Goal: Task Accomplishment & Management: Manage account settings

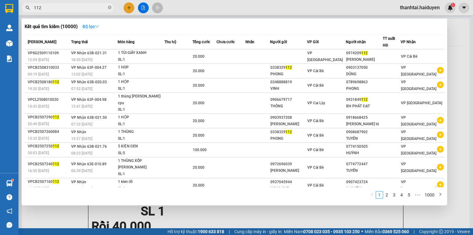
type input "112"
click at [88, 27] on strong "Bộ lọc" at bounding box center [91, 26] width 17 height 5
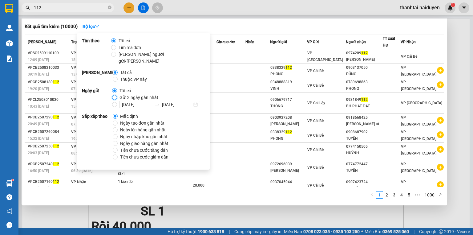
drag, startPoint x: 115, startPoint y: 90, endPoint x: 105, endPoint y: 77, distance: 15.8
click at [114, 95] on input "Gửi 3 ngày gần nhất" at bounding box center [114, 97] width 5 height 5
radio input "true"
radio input "false"
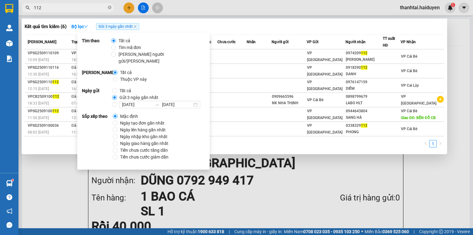
click at [85, 9] on input "112" at bounding box center [70, 7] width 73 height 7
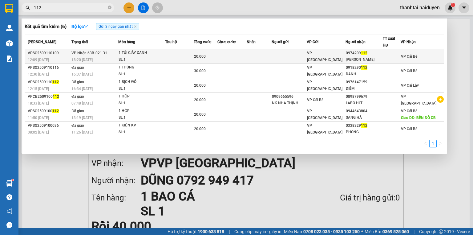
click at [104, 56] on div "18:20 - 11/09" at bounding box center [94, 59] width 47 height 7
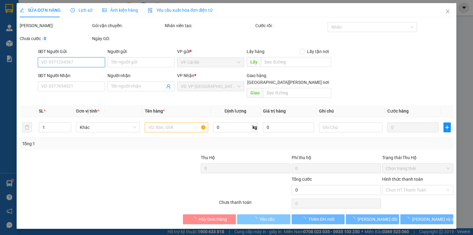
type input "0974209112"
type input "CHÚ MINH"
type input "20.000"
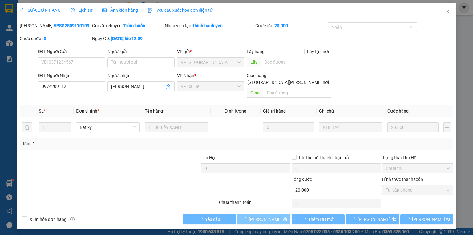
click at [264, 216] on span "[PERSON_NAME] và Giao hàng" at bounding box center [290, 219] width 83 height 7
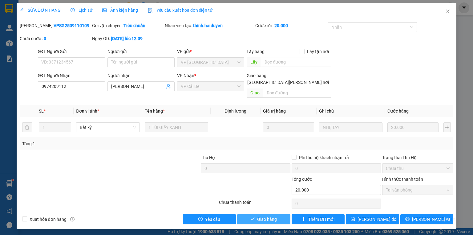
click at [266, 216] on span "Giao hàng" at bounding box center [267, 219] width 20 height 7
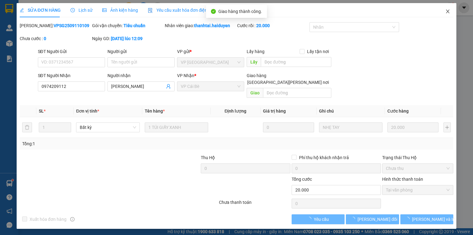
click at [446, 11] on icon "close" at bounding box center [447, 11] width 5 height 5
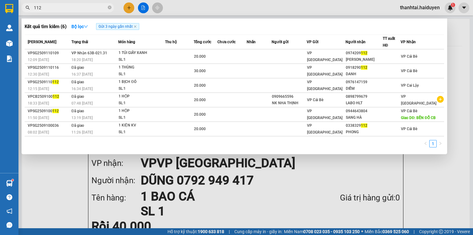
click at [91, 7] on input "112" at bounding box center [70, 7] width 73 height 7
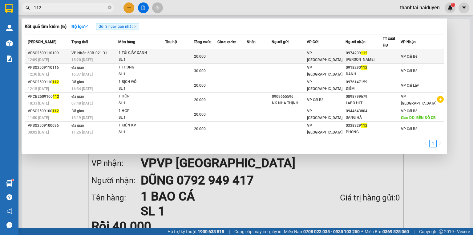
click at [212, 59] on div "20.000" at bounding box center [205, 56] width 23 height 7
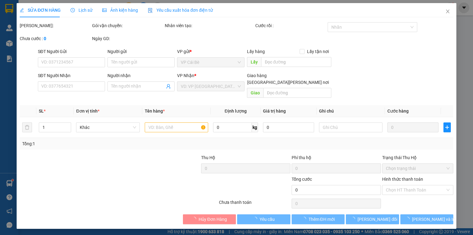
type input "0974209112"
type input "CHÚ MINH"
type input "20.000"
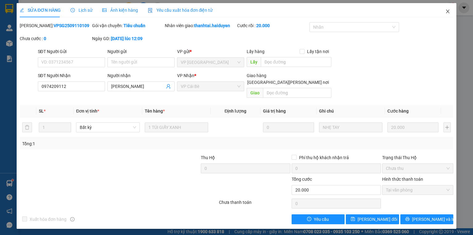
click at [446, 12] on icon "close" at bounding box center [447, 11] width 5 height 5
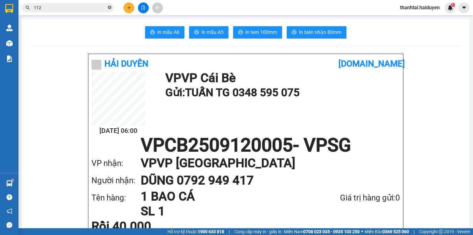
click at [110, 7] on icon "close-circle" at bounding box center [110, 8] width 4 height 4
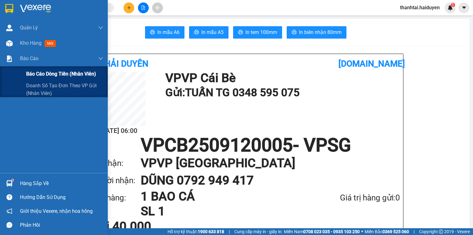
click at [35, 72] on span "Báo cáo dòng tiền (nhân viên)" at bounding box center [61, 74] width 70 height 8
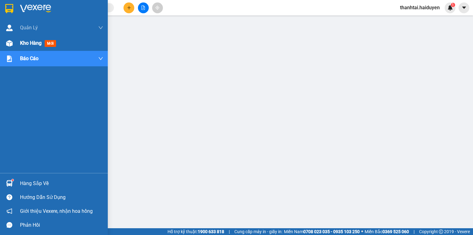
click at [30, 39] on div "Kho hàng mới" at bounding box center [39, 43] width 38 height 8
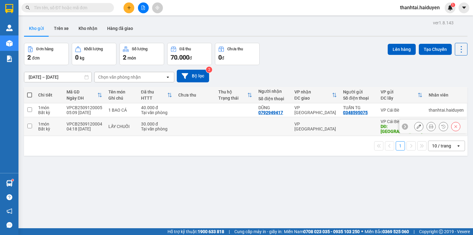
click at [198, 123] on td at bounding box center [195, 126] width 40 height 19
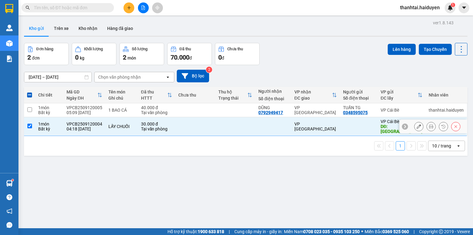
click at [198, 123] on td at bounding box center [195, 126] width 40 height 19
checkbox input "false"
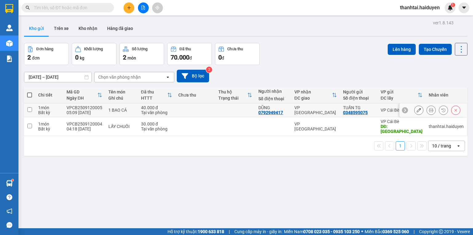
click at [123, 115] on td "1 BAO CÁ" at bounding box center [121, 110] width 33 height 14
checkbox input "true"
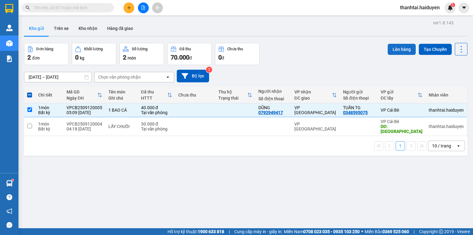
click at [391, 50] on button "Lên hàng" at bounding box center [402, 49] width 28 height 11
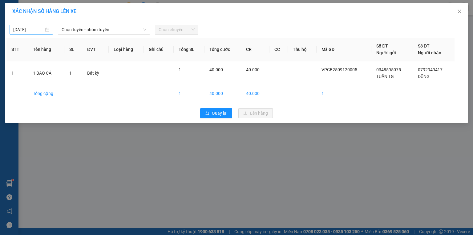
click at [30, 30] on input "11/09/2025" at bounding box center [28, 29] width 30 height 7
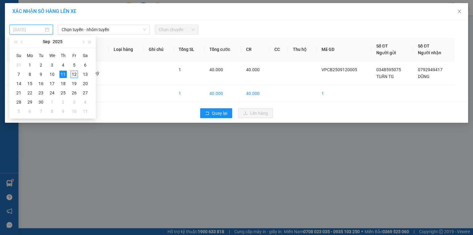
click at [72, 73] on div "12" at bounding box center [74, 74] width 7 height 7
type input "[DATE]"
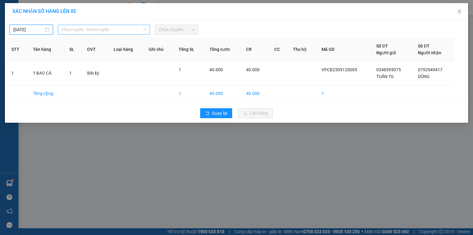
click at [78, 31] on span "Chọn tuyến - nhóm tuyến" at bounding box center [104, 29] width 85 height 9
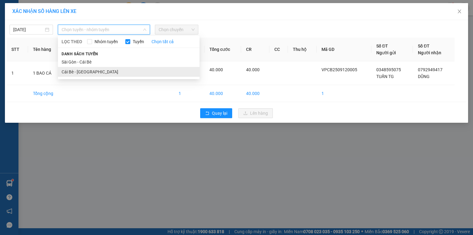
click at [76, 73] on li "Cái Bè - [GEOGRAPHIC_DATA]" at bounding box center [129, 72] width 142 height 10
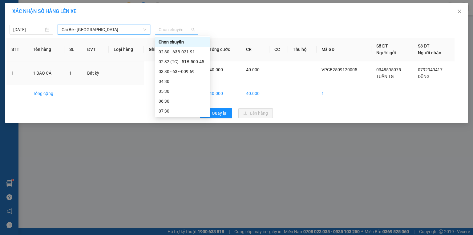
click at [175, 28] on span "Chọn chuyến" at bounding box center [177, 29] width 36 height 9
click at [174, 91] on div "05:30" at bounding box center [183, 91] width 48 height 7
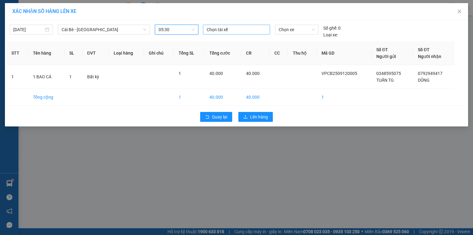
click at [214, 28] on div at bounding box center [237, 29] width 64 height 7
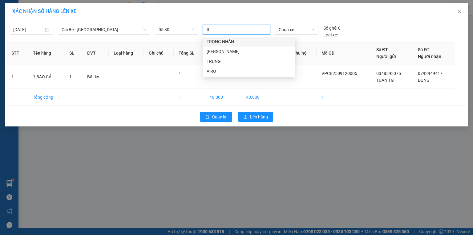
type input "RÔ"
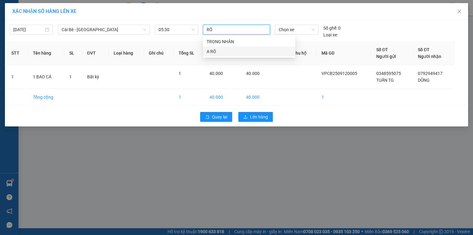
click at [214, 52] on div "A RÔ" at bounding box center [249, 51] width 85 height 7
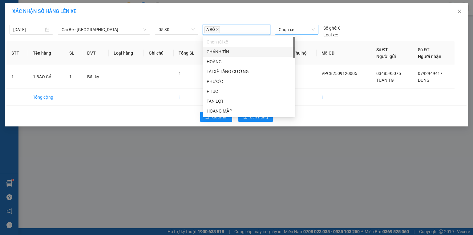
click at [283, 29] on span "Chọn xe" at bounding box center [297, 29] width 36 height 9
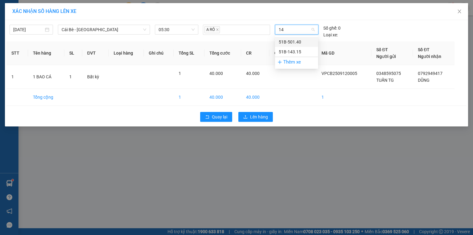
type input "1"
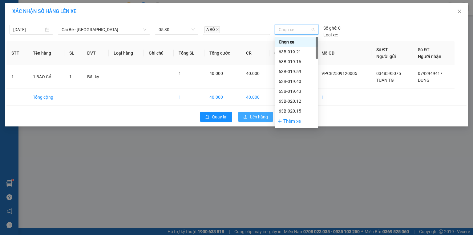
click at [248, 117] on button "Lên hàng" at bounding box center [255, 117] width 34 height 10
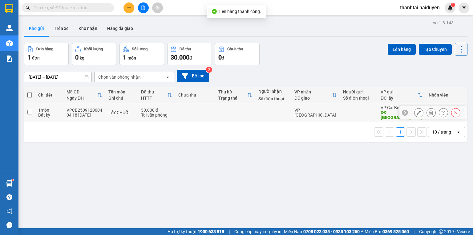
click at [218, 106] on td at bounding box center [235, 112] width 40 height 19
checkbox input "true"
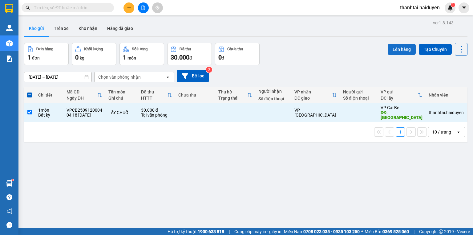
click at [397, 47] on button "Lên hàng" at bounding box center [402, 49] width 28 height 11
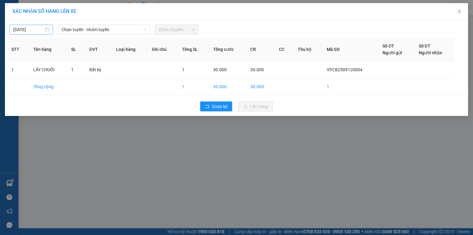
click at [32, 29] on input "11/09/2025" at bounding box center [28, 29] width 30 height 7
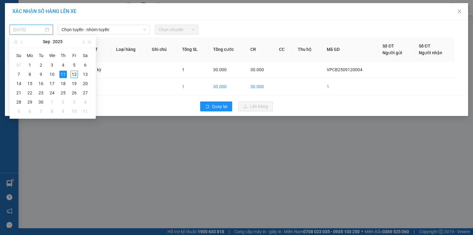
click at [78, 72] on div "12" at bounding box center [74, 74] width 7 height 7
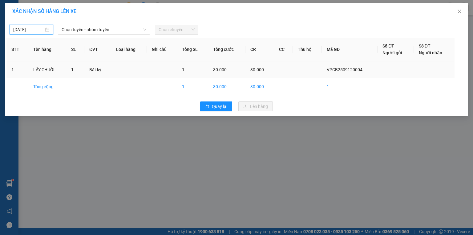
type input "[DATE]"
click at [82, 30] on span "Chọn tuyến - nhóm tuyến" at bounding box center [104, 29] width 85 height 9
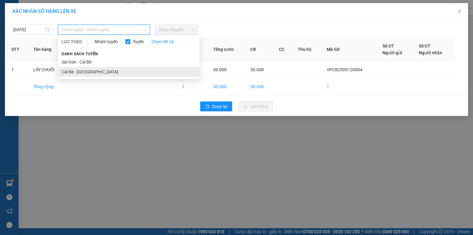
click at [92, 71] on li "Cái Bè - [GEOGRAPHIC_DATA]" at bounding box center [129, 72] width 142 height 10
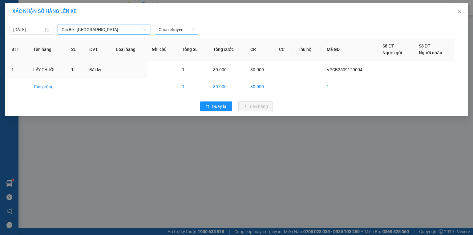
click at [164, 28] on span "Chọn chuyến" at bounding box center [177, 29] width 36 height 9
click at [233, 130] on div "XÁC NHẬN SỐ HÀNG LÊN XE 12/09/2025 Cái Bè - Sài Gòn LỌC THEO Nhóm tuyến Tuyến C…" at bounding box center [236, 117] width 473 height 235
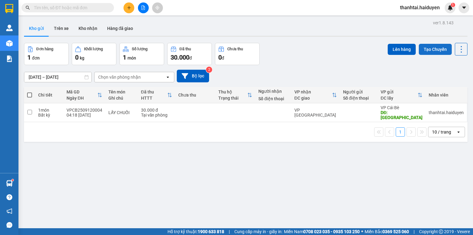
click at [428, 52] on button "Tạo Chuyến" at bounding box center [435, 49] width 33 height 11
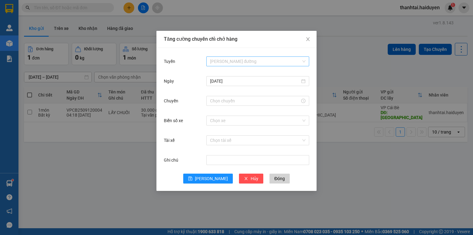
drag, startPoint x: 241, startPoint y: 63, endPoint x: 224, endPoint y: 54, distance: 18.6
click at [241, 63] on input "Tuyến" at bounding box center [255, 61] width 91 height 9
click at [221, 84] on div "Cái Bè - [GEOGRAPHIC_DATA]" at bounding box center [257, 83] width 95 height 7
click at [239, 82] on input "11/09/2025" at bounding box center [255, 81] width 90 height 7
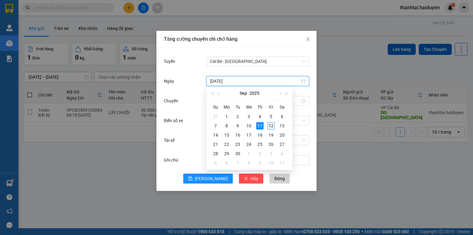
type input "[DATE]"
click at [269, 124] on div "12" at bounding box center [270, 125] width 7 height 7
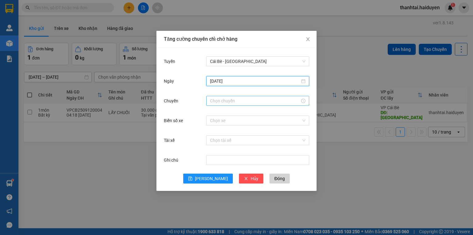
click at [228, 101] on input "Chuyến" at bounding box center [255, 100] width 90 height 7
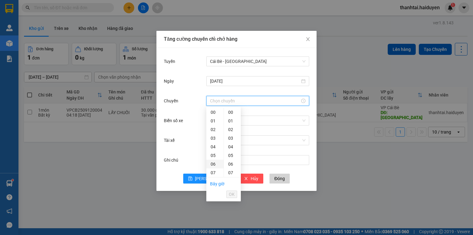
click at [213, 165] on div "06" at bounding box center [214, 164] width 17 height 9
click at [232, 158] on div "31" at bounding box center [232, 157] width 17 height 9
click at [215, 118] on div "04" at bounding box center [214, 119] width 17 height 9
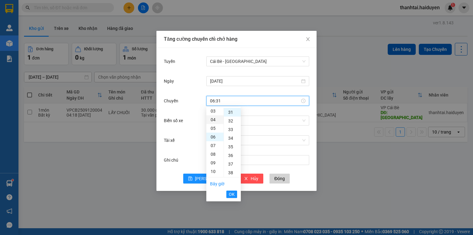
type input "04:31"
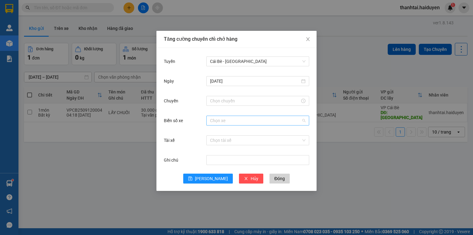
click at [256, 122] on input "Biển số xe" at bounding box center [255, 120] width 91 height 9
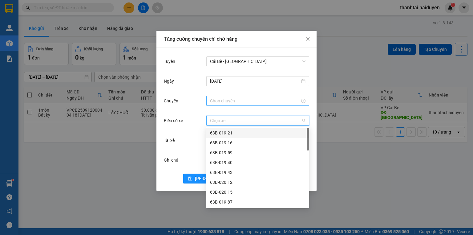
click at [230, 101] on input "Chuyến" at bounding box center [255, 100] width 90 height 7
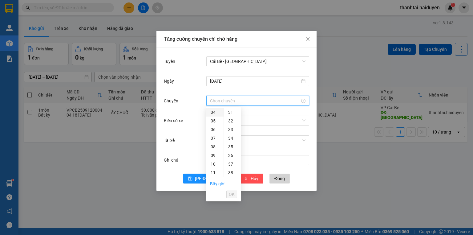
click at [217, 111] on div "04" at bounding box center [214, 112] width 17 height 9
click at [229, 158] on div "31" at bounding box center [232, 157] width 17 height 9
type input "04:31"
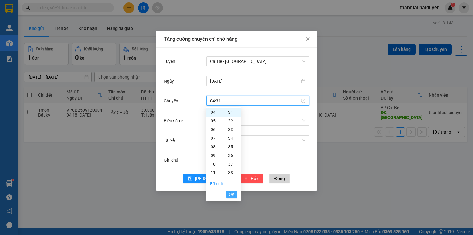
click at [229, 194] on span "OK" at bounding box center [232, 194] width 6 height 7
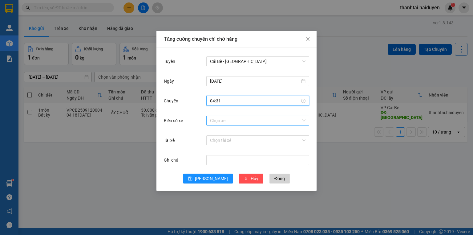
click at [223, 120] on input "Biển số xe" at bounding box center [255, 120] width 91 height 9
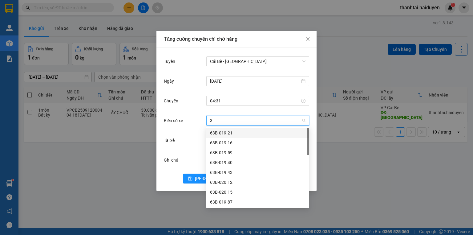
type input "31"
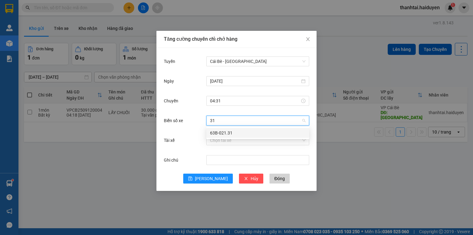
click at [225, 133] on div "63B-021.31" at bounding box center [257, 132] width 95 height 7
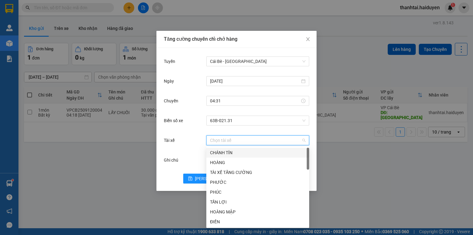
click at [218, 140] on input "Tài xế" at bounding box center [255, 140] width 91 height 9
type input "NH"
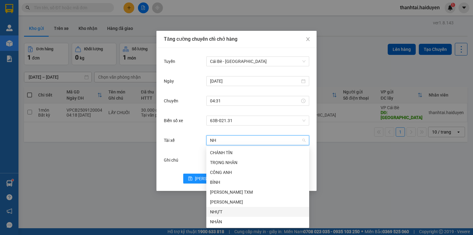
drag, startPoint x: 225, startPoint y: 213, endPoint x: 202, endPoint y: 208, distance: 23.9
click at [225, 213] on div "NHỰT" at bounding box center [257, 211] width 95 height 7
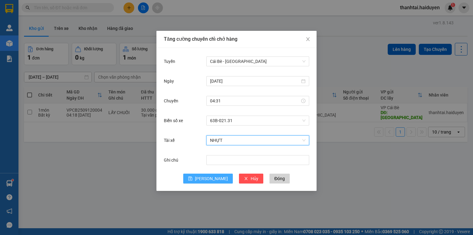
click at [211, 176] on span "Lưu" at bounding box center [211, 178] width 33 height 7
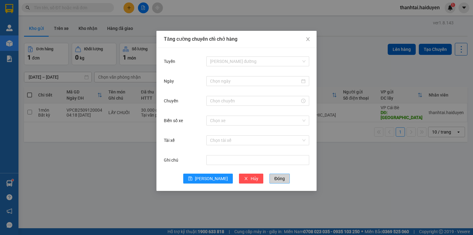
drag, startPoint x: 265, startPoint y: 180, endPoint x: 257, endPoint y: 168, distance: 14.7
click at [274, 179] on span "Đóng" at bounding box center [279, 178] width 10 height 7
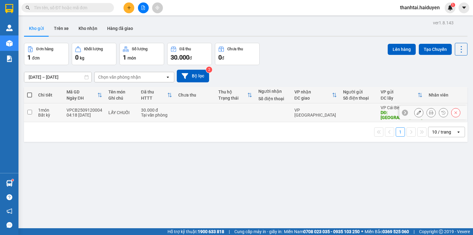
drag, startPoint x: 228, startPoint y: 112, endPoint x: 278, endPoint y: 96, distance: 52.9
click at [228, 111] on td at bounding box center [235, 112] width 40 height 19
checkbox input "true"
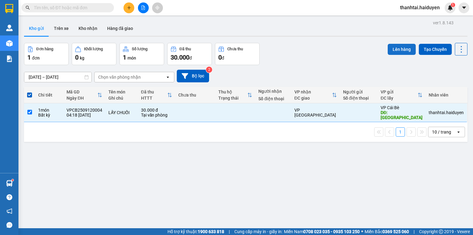
click at [398, 45] on button "Lên hàng" at bounding box center [402, 49] width 28 height 11
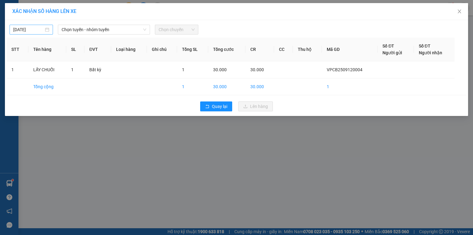
drag, startPoint x: 24, startPoint y: 31, endPoint x: 29, endPoint y: 32, distance: 5.1
click at [24, 31] on input "11/09/2025" at bounding box center [28, 29] width 30 height 7
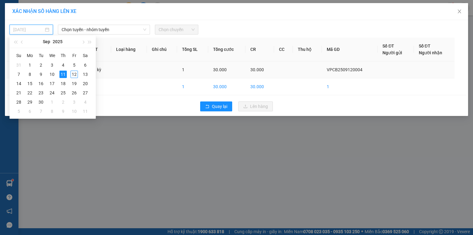
drag, startPoint x: 74, startPoint y: 72, endPoint x: 71, endPoint y: 69, distance: 4.6
click at [74, 71] on div "12" at bounding box center [74, 74] width 7 height 7
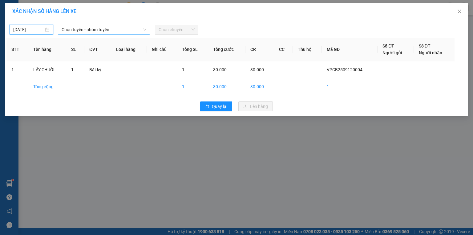
click at [80, 32] on span "Chọn tuyến - nhóm tuyến" at bounding box center [104, 29] width 85 height 9
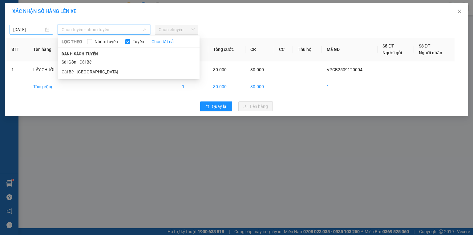
click at [32, 30] on input "11/09/2025" at bounding box center [28, 29] width 30 height 7
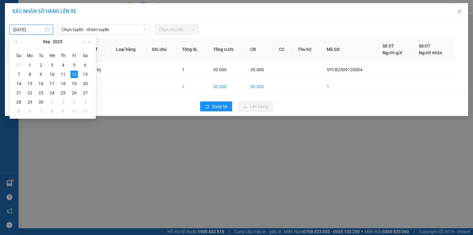
type input "[DATE]"
click at [74, 73] on div "12" at bounding box center [74, 74] width 7 height 7
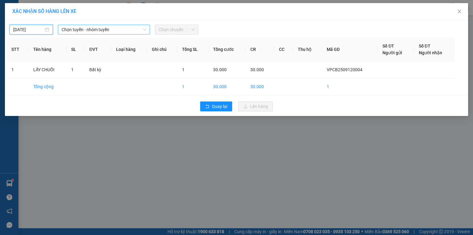
click at [87, 28] on span "Chọn tuyến - nhóm tuyến" at bounding box center [104, 29] width 85 height 9
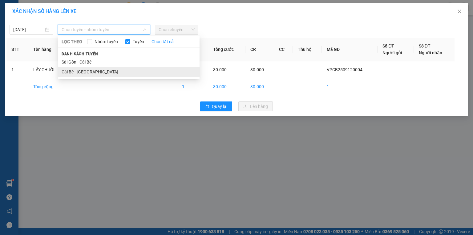
click at [80, 73] on li "Cái Bè - [GEOGRAPHIC_DATA]" at bounding box center [129, 72] width 142 height 10
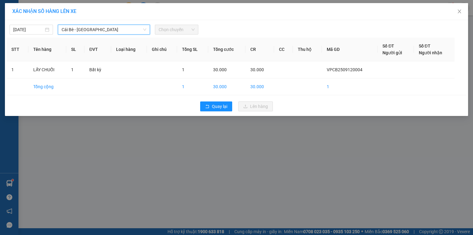
click at [158, 31] on div "Chọn chuyến" at bounding box center [176, 30] width 43 height 10
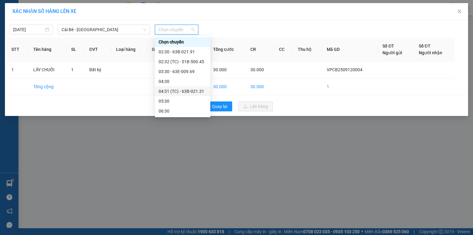
click at [187, 92] on div "04:31 (TC) - 63B-021.31" at bounding box center [183, 91] width 48 height 7
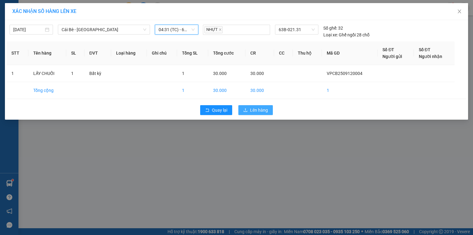
click at [260, 107] on span "Lên hàng" at bounding box center [259, 110] width 18 height 7
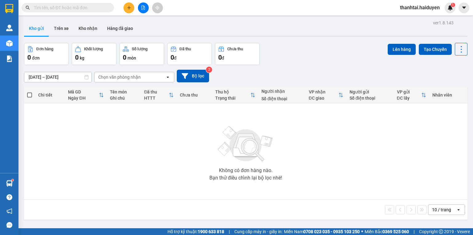
click at [61, 3] on span at bounding box center [68, 7] width 92 height 9
click at [59, 9] on input "text" at bounding box center [70, 7] width 73 height 7
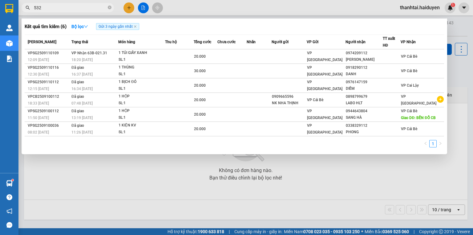
type input "5326"
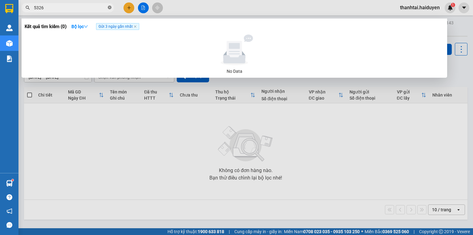
click at [109, 8] on icon "close-circle" at bounding box center [110, 8] width 4 height 4
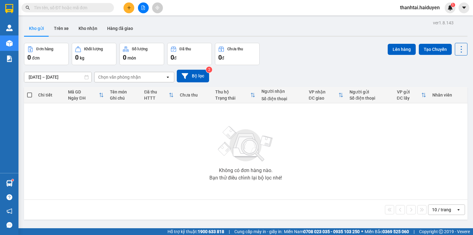
click at [88, 7] on input "text" at bounding box center [70, 7] width 73 height 7
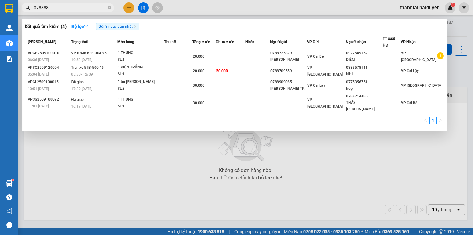
type input "078888"
click at [135, 27] on icon "close" at bounding box center [135, 26] width 3 height 3
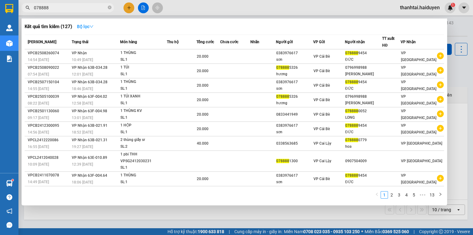
click at [84, 30] on button "Bộ lọc" at bounding box center [85, 27] width 26 height 10
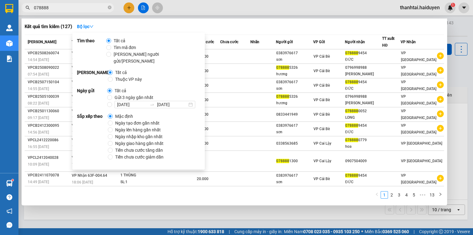
click at [112, 94] on span "Gửi 3 ngày gần nhất" at bounding box center [134, 97] width 44 height 7
click at [111, 95] on input "Gửi 3 ngày gần nhất" at bounding box center [109, 97] width 5 height 5
radio input "true"
radio input "false"
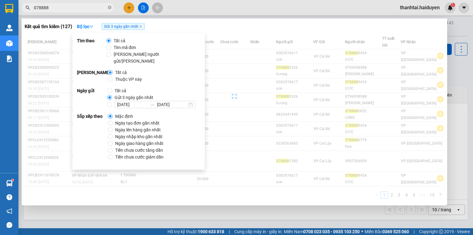
click at [82, 6] on input "078888" at bounding box center [70, 7] width 73 height 7
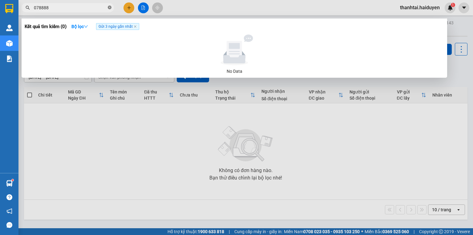
click at [111, 8] on icon "close-circle" at bounding box center [110, 8] width 4 height 4
type input "5326"
click at [110, 7] on icon "close-circle" at bounding box center [110, 8] width 4 height 4
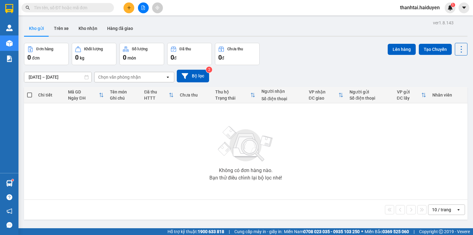
click at [47, 8] on input "text" at bounding box center [70, 7] width 73 height 7
click at [52, 8] on input "text" at bounding box center [70, 7] width 73 height 7
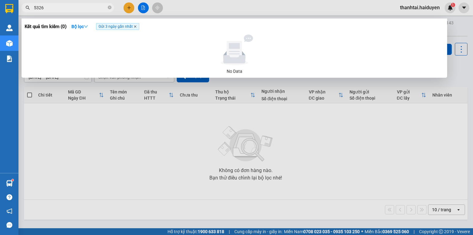
type input "5326"
click at [137, 26] on icon "close" at bounding box center [135, 26] width 3 height 3
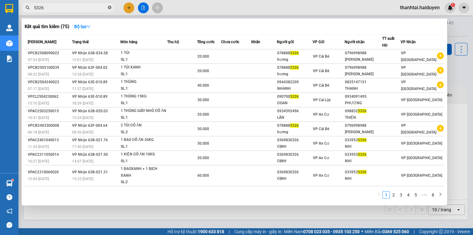
click at [110, 7] on icon "close-circle" at bounding box center [110, 8] width 4 height 4
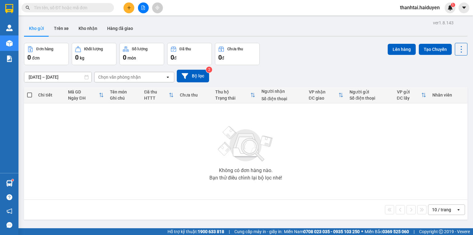
click at [62, 7] on input "text" at bounding box center [70, 7] width 73 height 7
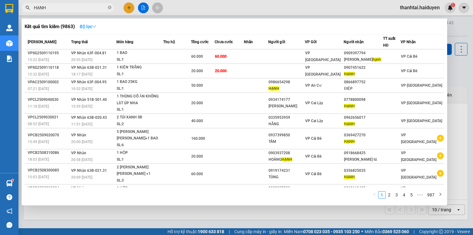
type input "HẠNH"
click at [89, 25] on strong "Bộ lọc" at bounding box center [88, 26] width 17 height 5
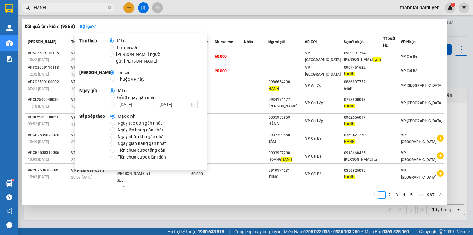
click at [115, 94] on span "Gửi 3 ngày gần nhất" at bounding box center [137, 97] width 44 height 7
click at [114, 95] on input "Gửi 3 ngày gần nhất" at bounding box center [112, 97] width 5 height 5
radio input "true"
radio input "false"
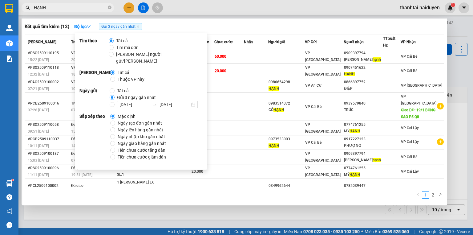
click at [81, 11] on span "HẠNH" at bounding box center [68, 7] width 92 height 9
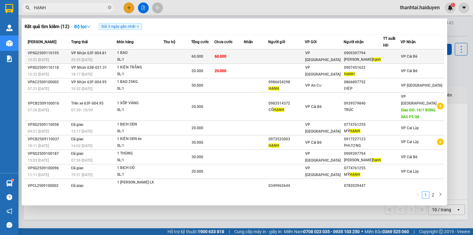
click at [156, 55] on div "1 BAO" at bounding box center [140, 53] width 46 height 7
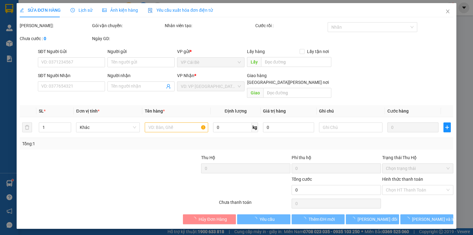
type input "0909397794"
type input "nguyệt hạnh"
type input "60.000"
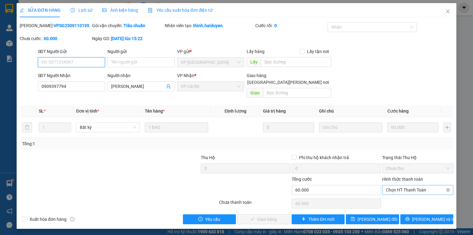
click at [405, 185] on span "Chọn HT Thanh Toán" at bounding box center [418, 189] width 64 height 9
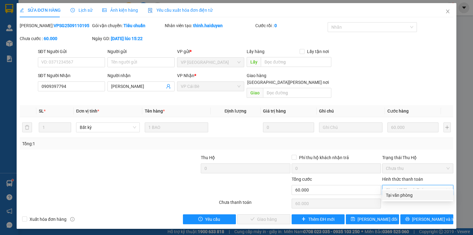
drag, startPoint x: 395, startPoint y: 198, endPoint x: 282, endPoint y: 208, distance: 113.5
click at [395, 197] on div "Tại văn phòng" at bounding box center [418, 195] width 64 height 7
type input "0"
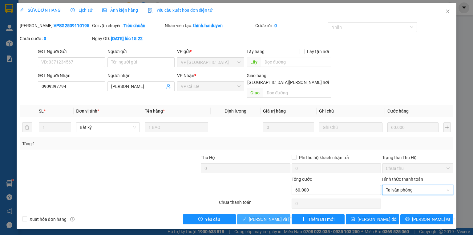
click at [272, 216] on span "[PERSON_NAME] và Giao hàng" at bounding box center [290, 219] width 83 height 7
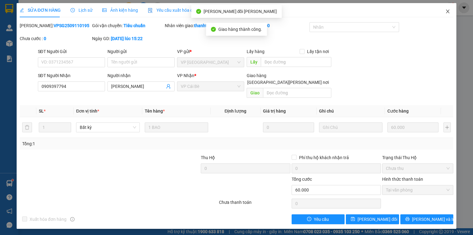
click at [446, 11] on icon "close" at bounding box center [447, 11] width 5 height 5
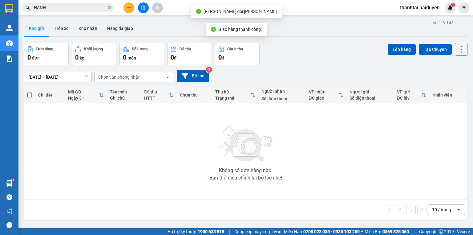
click at [76, 7] on input "HẠNH" at bounding box center [70, 7] width 73 height 7
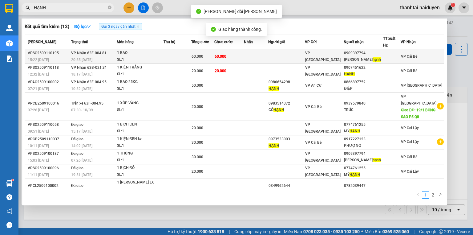
click at [129, 51] on div "1 BAO" at bounding box center [140, 53] width 46 height 7
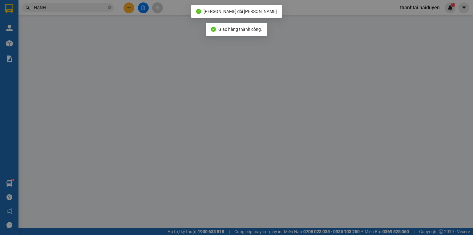
type input "0909397794"
type input "nguyệt hạnh"
type input "60.000"
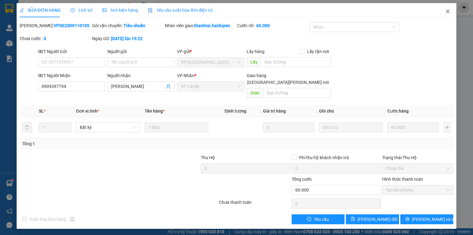
click at [447, 12] on icon "close" at bounding box center [447, 12] width 3 height 4
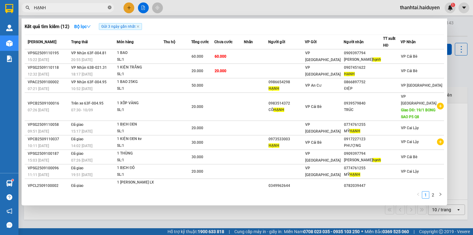
click at [111, 7] on icon "close-circle" at bounding box center [110, 8] width 4 height 4
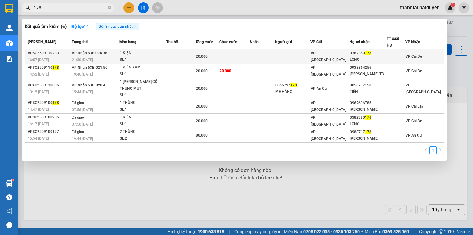
type input "178"
click at [124, 52] on div "1 KIỆN" at bounding box center [143, 53] width 46 height 7
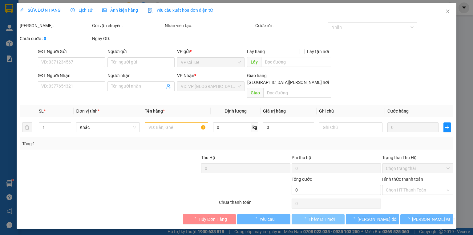
type input "0382380178"
type input "LONG"
type input "20.000"
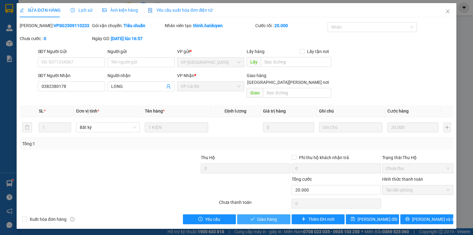
click at [271, 216] on span "Giao hàng" at bounding box center [267, 219] width 20 height 7
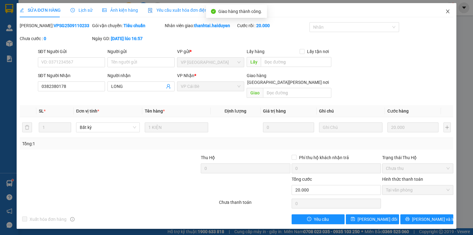
drag, startPoint x: 447, startPoint y: 12, endPoint x: 96, endPoint y: 15, distance: 351.1
click at [447, 11] on icon "close" at bounding box center [447, 11] width 5 height 5
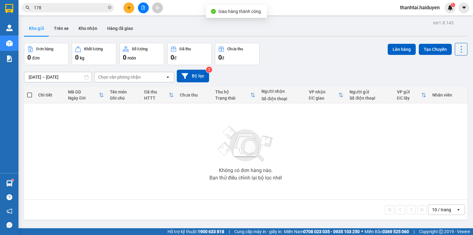
drag, startPoint x: 74, startPoint y: 8, endPoint x: 83, endPoint y: 7, distance: 8.6
click at [74, 8] on input "178" at bounding box center [70, 7] width 73 height 7
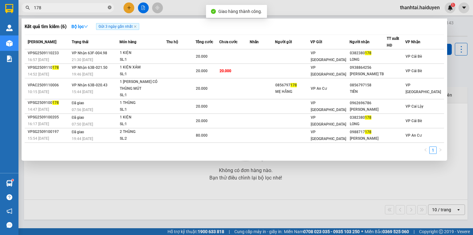
click at [109, 8] on icon "close-circle" at bounding box center [110, 8] width 4 height 4
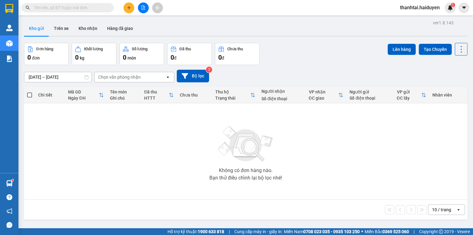
click at [78, 9] on input "text" at bounding box center [70, 7] width 73 height 7
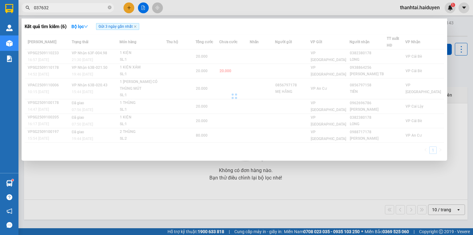
type input "0376324"
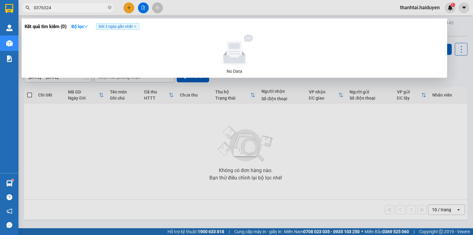
drag, startPoint x: 53, startPoint y: 8, endPoint x: 19, endPoint y: 9, distance: 33.9
click at [19, 9] on div "0376324" at bounding box center [60, 7] width 120 height 9
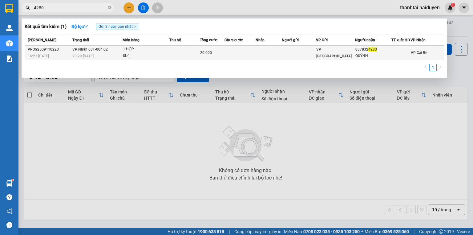
type input "4280"
click at [150, 53] on div "1 HỘP" at bounding box center [146, 49] width 46 height 7
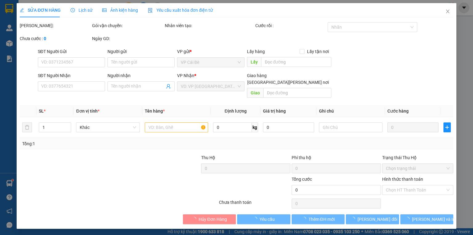
type input "0378324280"
type input "QUỲNH"
type input "20.000"
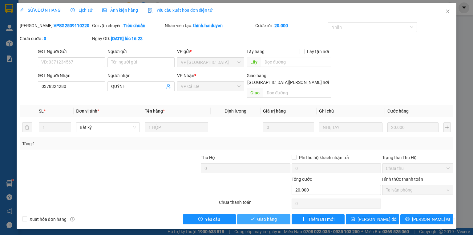
drag, startPoint x: 257, startPoint y: 209, endPoint x: 251, endPoint y: 207, distance: 6.9
click at [257, 216] on span "Giao hàng" at bounding box center [267, 219] width 20 height 7
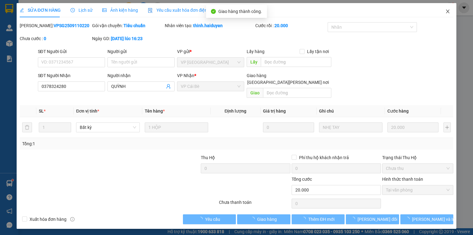
click at [449, 13] on icon "close" at bounding box center [447, 11] width 5 height 5
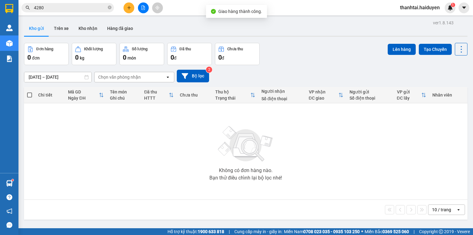
click at [76, 9] on input "4280" at bounding box center [70, 7] width 73 height 7
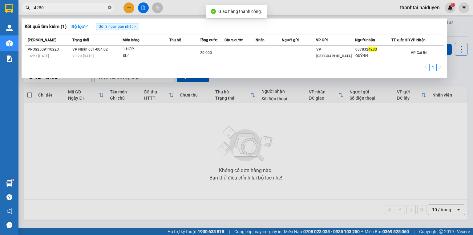
click at [109, 7] on icon "close-circle" at bounding box center [110, 8] width 4 height 4
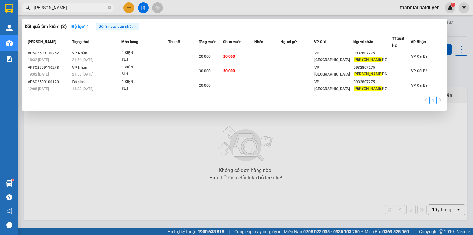
type input "TÂN TÙNG"
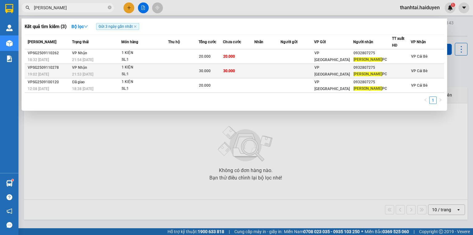
click at [248, 69] on td "30.000" at bounding box center [238, 71] width 31 height 14
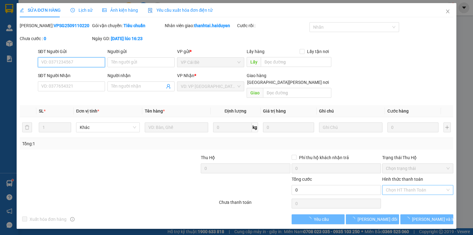
type input "0932807275"
type input "TÂN TÙNG PC"
type input "30.000"
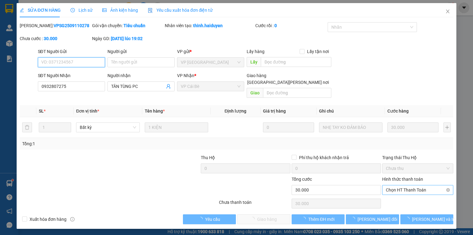
click at [404, 185] on span "Chọn HT Thanh Toán" at bounding box center [418, 189] width 64 height 9
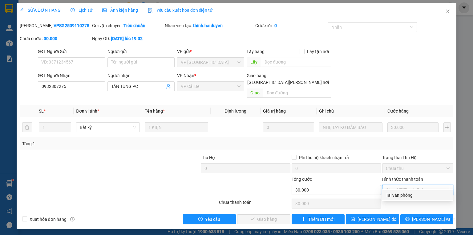
drag, startPoint x: 400, startPoint y: 193, endPoint x: 362, endPoint y: 202, distance: 39.4
click at [399, 194] on div "Tại văn phòng" at bounding box center [418, 195] width 64 height 7
type input "0"
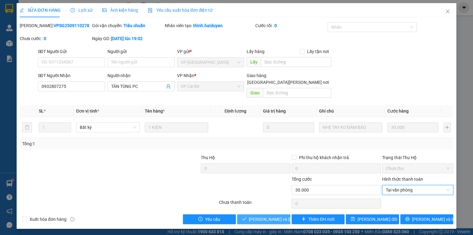
click at [269, 216] on span "[PERSON_NAME] và Giao hàng" at bounding box center [290, 219] width 83 height 7
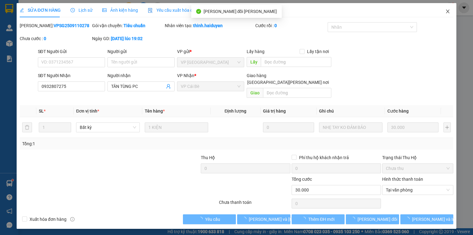
click at [453, 13] on span "Close" at bounding box center [447, 11] width 17 height 17
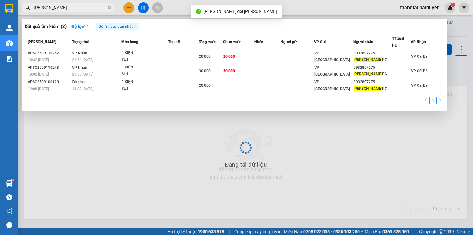
click at [91, 9] on input "TÂN TÙNG" at bounding box center [70, 7] width 73 height 7
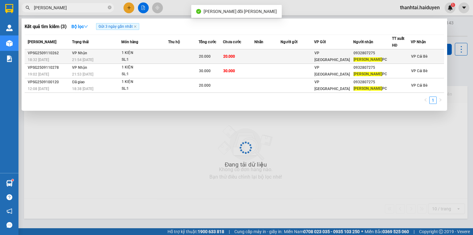
click at [116, 54] on td "VP Nhận 21:54 - 11/09" at bounding box center [96, 56] width 51 height 14
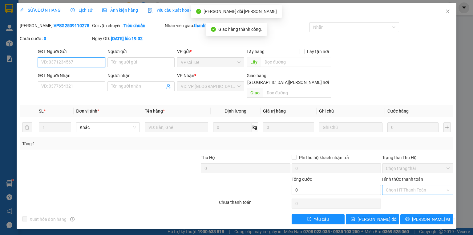
type input "0932807275"
type input "TÂN TÙNG PC"
type input "20.000"
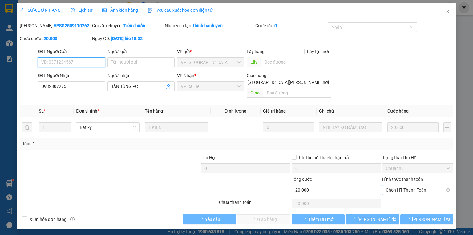
click at [394, 185] on span "Chọn HT Thanh Toán" at bounding box center [418, 189] width 64 height 9
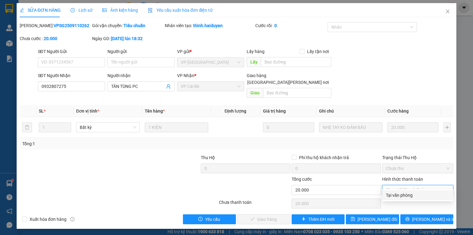
drag, startPoint x: 388, startPoint y: 197, endPoint x: 326, endPoint y: 197, distance: 61.6
click at [388, 197] on div "Tại văn phòng" at bounding box center [418, 195] width 64 height 7
type input "0"
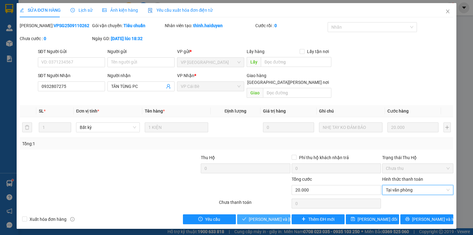
click at [278, 216] on span "[PERSON_NAME] và Giao hàng" at bounding box center [290, 219] width 83 height 7
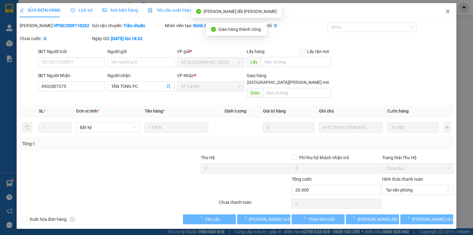
click at [451, 12] on span "Close" at bounding box center [447, 11] width 17 height 17
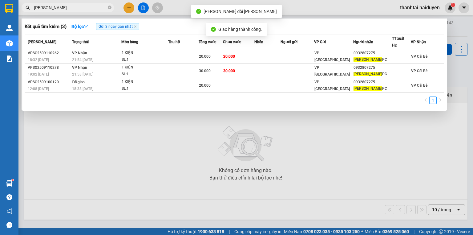
click at [86, 7] on input "TÂN TÙNG" at bounding box center [70, 7] width 73 height 7
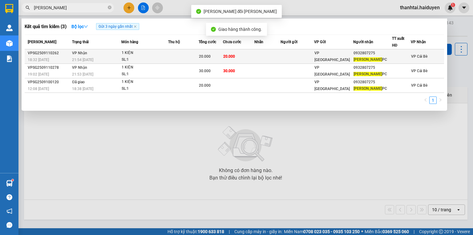
click at [154, 52] on div "1 KIỆN" at bounding box center [145, 53] width 46 height 7
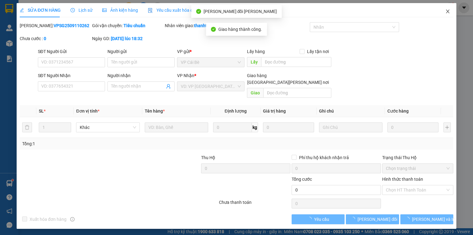
type input "0932807275"
type input "TÂN TÙNG PC"
type input "20.000"
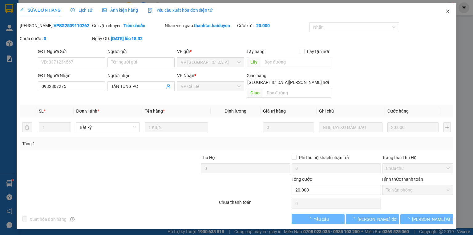
click at [445, 12] on icon "close" at bounding box center [447, 11] width 5 height 5
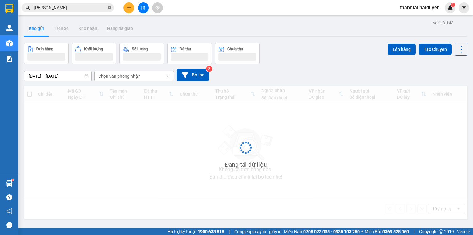
click at [109, 7] on icon "close-circle" at bounding box center [110, 8] width 4 height 4
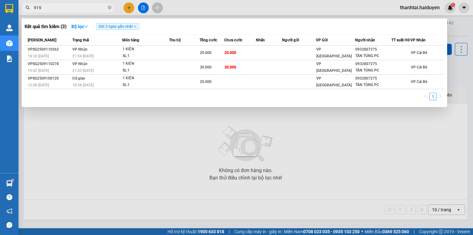
type input "9192"
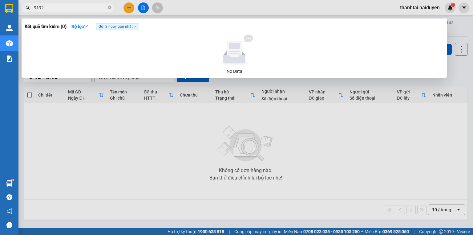
click at [110, 7] on icon "close-circle" at bounding box center [110, 8] width 4 height 4
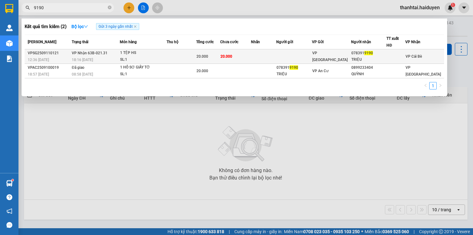
type input "9190"
click at [143, 55] on div "1 TỆP HS" at bounding box center [143, 53] width 46 height 7
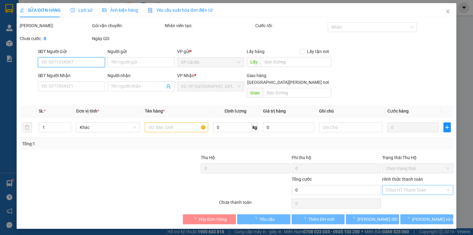
type input "0783919190"
type input "TRIỆU"
type input "20.000"
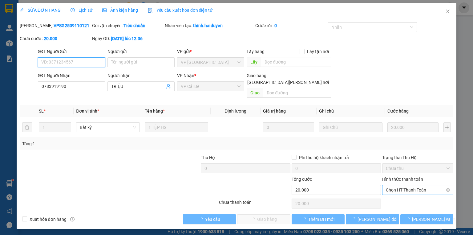
click at [391, 185] on span "Chọn HT Thanh Toán" at bounding box center [418, 189] width 64 height 9
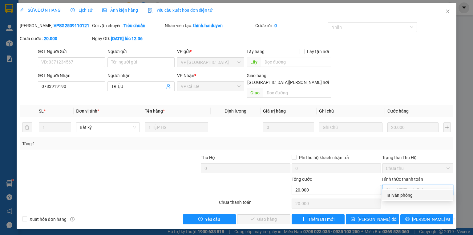
click at [386, 196] on div "Tại văn phòng" at bounding box center [418, 195] width 64 height 7
type input "0"
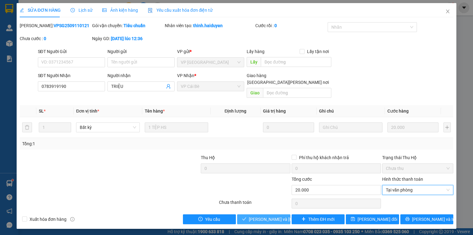
click at [246, 217] on icon "check" at bounding box center [244, 219] width 4 height 4
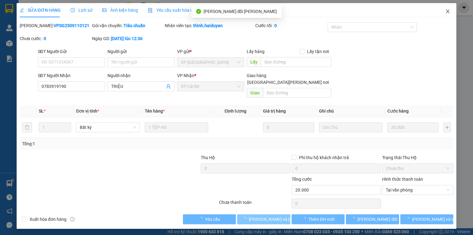
click at [448, 7] on span "Close" at bounding box center [447, 11] width 17 height 17
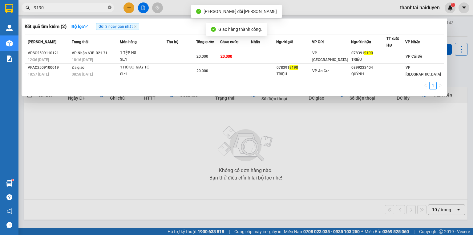
click at [110, 6] on icon "close-circle" at bounding box center [110, 8] width 4 height 4
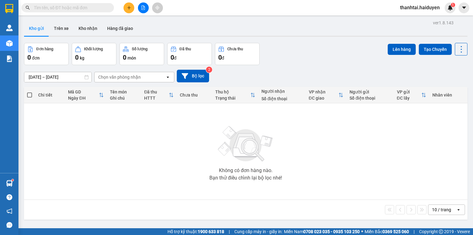
click at [55, 10] on input "text" at bounding box center [70, 7] width 73 height 7
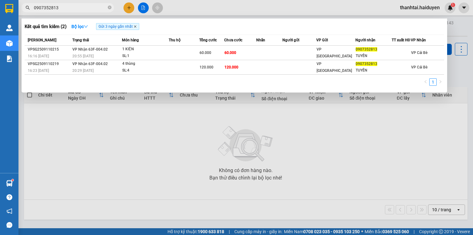
type input "0907352813"
click at [136, 27] on icon "close" at bounding box center [135, 26] width 2 height 2
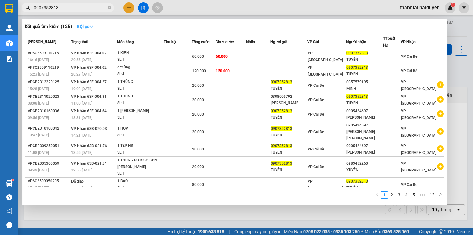
click at [86, 24] on strong "Bộ lọc" at bounding box center [85, 26] width 17 height 5
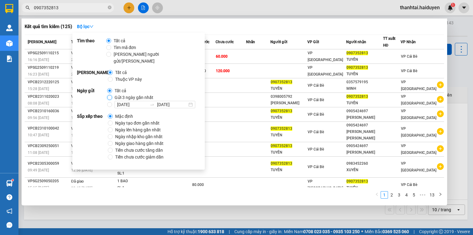
click at [111, 95] on input "Gửi 3 ngày gần nhất" at bounding box center [109, 97] width 5 height 5
radio input "true"
radio input "false"
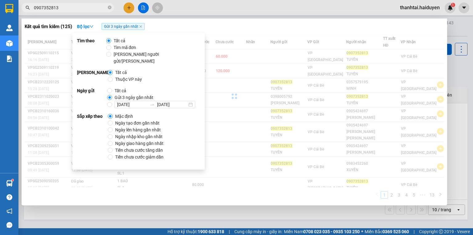
click at [73, 6] on input "0907352813" at bounding box center [70, 7] width 73 height 7
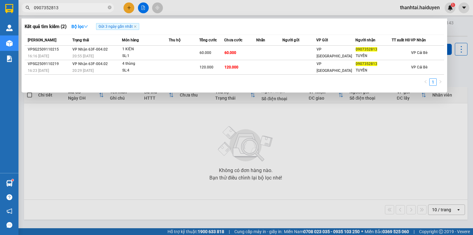
click at [90, 6] on input "0907352813" at bounding box center [70, 7] width 73 height 7
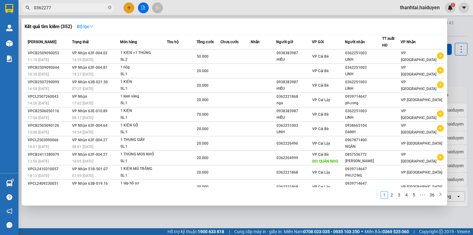
type input "0362277"
click at [81, 24] on strong "Bộ lọc" at bounding box center [85, 26] width 17 height 5
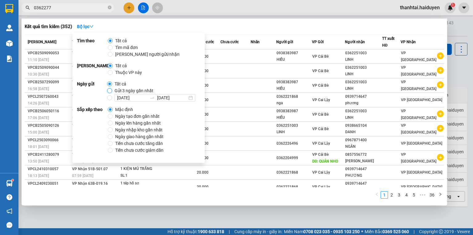
click at [111, 92] on input "Gửi 3 ngày gần nhất" at bounding box center [109, 90] width 5 height 5
radio input "true"
radio input "false"
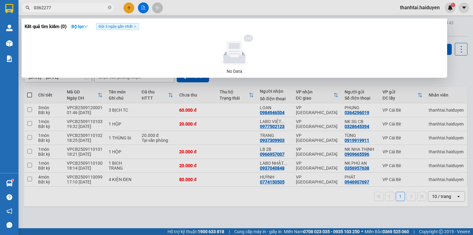
click at [87, 7] on input "0362277" at bounding box center [70, 7] width 73 height 7
click at [109, 7] on icon "close-circle" at bounding box center [110, 8] width 4 height 4
type input "241"
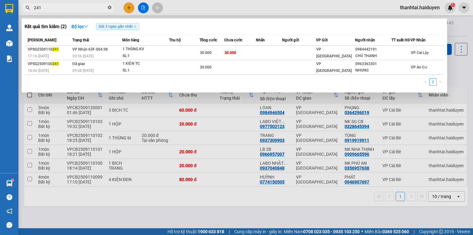
click at [110, 7] on icon "close-circle" at bounding box center [110, 8] width 4 height 4
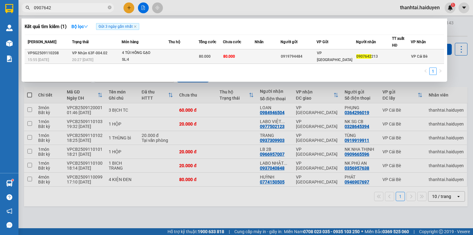
type input "0907642"
click at [145, 55] on div "4 TÚI HỒNG GẠO" at bounding box center [145, 53] width 46 height 7
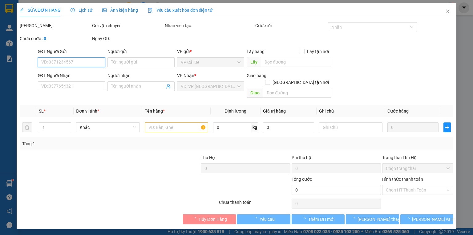
type input "0919794484"
type input "0907642213"
type input "80.000"
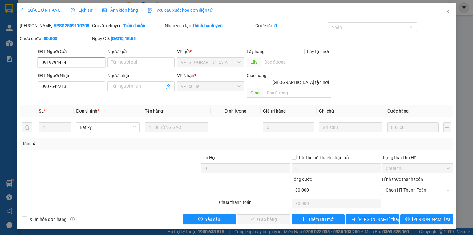
drag, startPoint x: 406, startPoint y: 182, endPoint x: 403, endPoint y: 188, distance: 7.2
click at [406, 185] on span "Chọn HT Thanh Toán" at bounding box center [418, 189] width 64 height 9
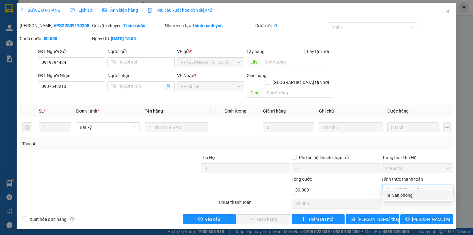
click at [400, 194] on div "Tại văn phòng" at bounding box center [418, 195] width 64 height 7
type input "0"
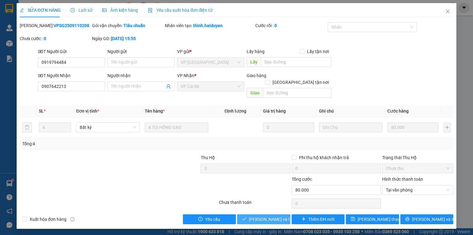
click at [270, 216] on span "[PERSON_NAME] và Giao hàng" at bounding box center [278, 219] width 59 height 7
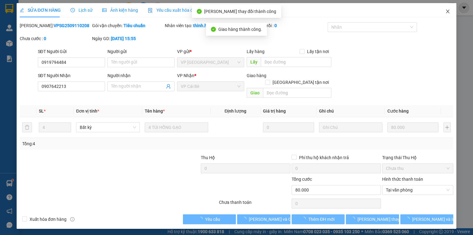
click at [448, 12] on icon "close" at bounding box center [447, 12] width 3 height 4
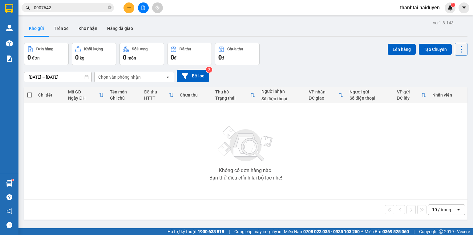
click at [67, 9] on input "0907642" at bounding box center [70, 7] width 73 height 7
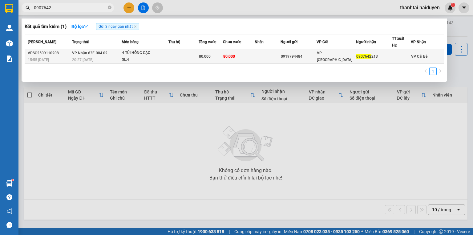
click at [114, 52] on td "VP Nhận 63F-004.02 20:27 - 11/09" at bounding box center [96, 56] width 51 height 14
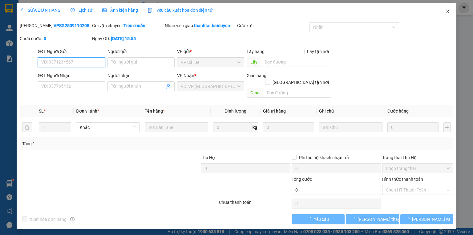
type input "0919794484"
type input "0907642213"
type input "80.000"
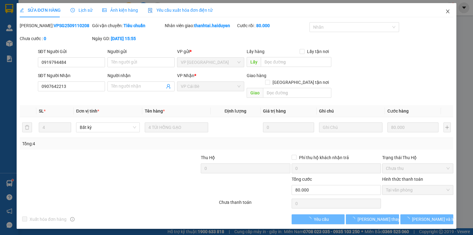
click at [448, 11] on icon "close" at bounding box center [447, 12] width 3 height 4
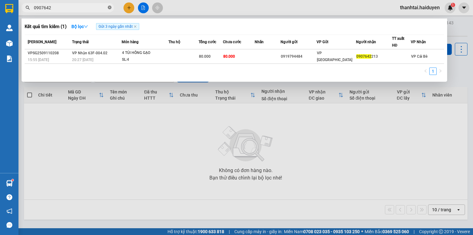
click at [110, 6] on icon "close-circle" at bounding box center [110, 8] width 4 height 4
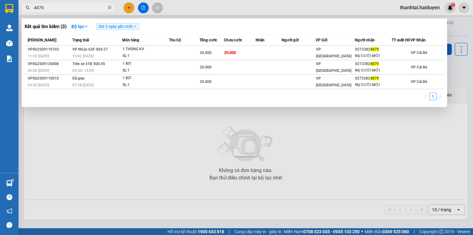
type input "4879"
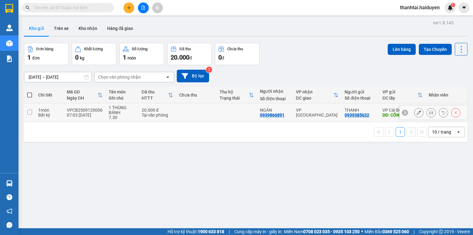
click at [439, 110] on button at bounding box center [443, 112] width 9 height 11
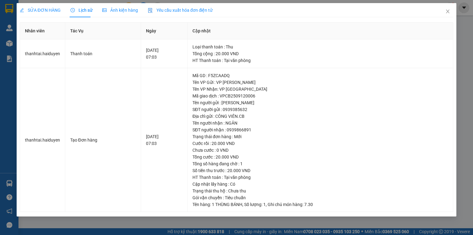
click at [437, 110] on body "Kết quả tìm kiếm ( 0 ) Bộ lọc Gửi 3 ngày gần nhất No Data thanhtai.haiduyen 1 Q…" at bounding box center [236, 117] width 473 height 235
click at [447, 12] on icon "close" at bounding box center [447, 11] width 5 height 5
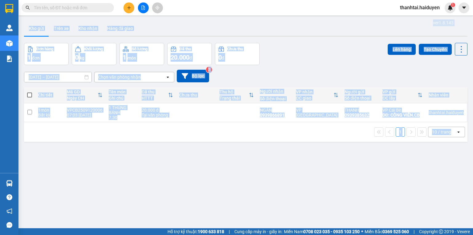
click at [418, 97] on icon at bounding box center [420, 94] width 5 height 5
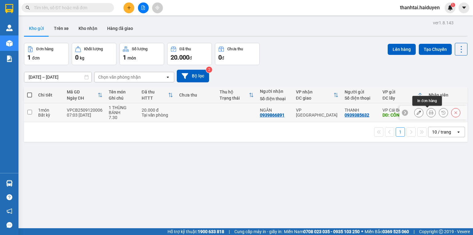
click at [427, 115] on button at bounding box center [431, 112] width 9 height 11
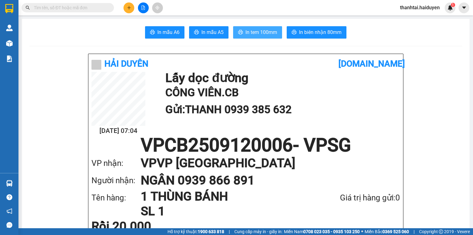
click at [272, 31] on span "In tem 100mm" at bounding box center [261, 32] width 32 height 8
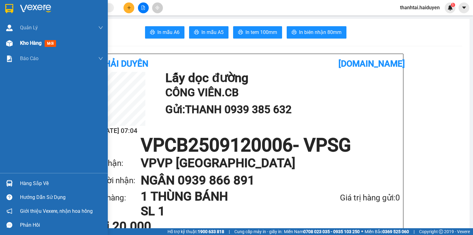
click at [24, 44] on span "Kho hàng" at bounding box center [31, 43] width 22 height 6
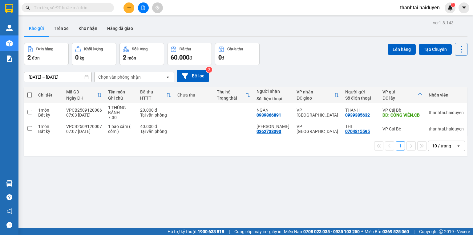
click at [99, 11] on input "text" at bounding box center [70, 7] width 73 height 7
click at [102, 10] on input "text" at bounding box center [70, 7] width 73 height 7
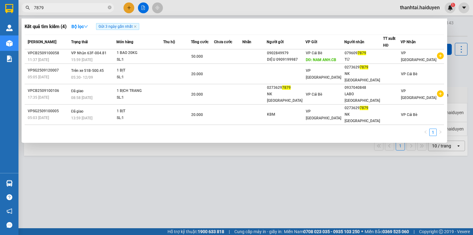
type input "7879"
click at [128, 9] on div at bounding box center [236, 117] width 473 height 235
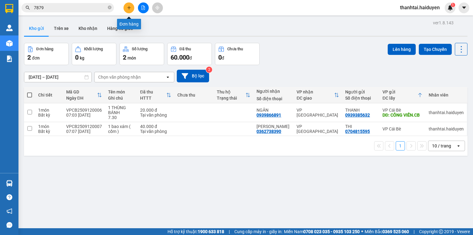
click at [128, 9] on icon "plus" at bounding box center [129, 8] width 4 height 4
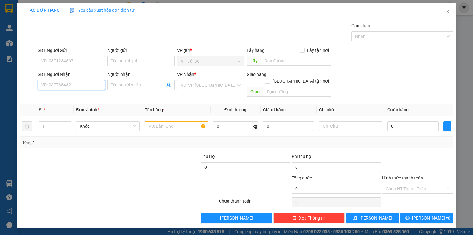
click at [77, 81] on input "SĐT Người Nhận" at bounding box center [71, 85] width 67 height 10
type input "0909374333"
click at [67, 95] on div "0909374333 - NGUYÊN" at bounding box center [72, 97] width 60 height 7
type input "NGUYÊN"
type input "60.000"
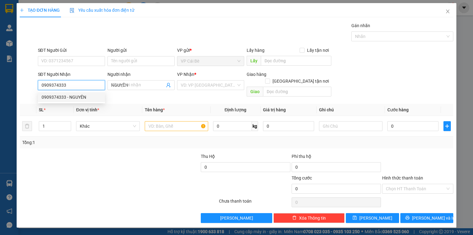
type input "60.000"
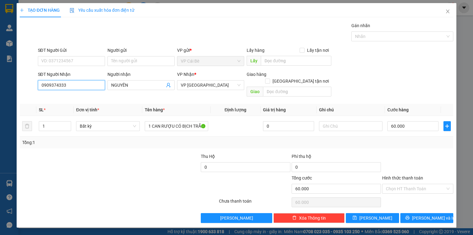
type input "0909374333"
click at [76, 55] on div "SĐT Người Gửi" at bounding box center [71, 51] width 67 height 9
click at [77, 56] on input "SĐT Người Gửi" at bounding box center [71, 61] width 67 height 10
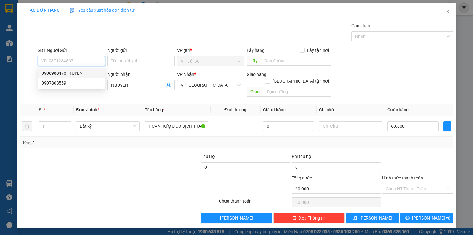
click at [78, 72] on div "0908988476 - TUYỀN" at bounding box center [72, 73] width 60 height 7
type input "0908988476"
type input "TUYỀN"
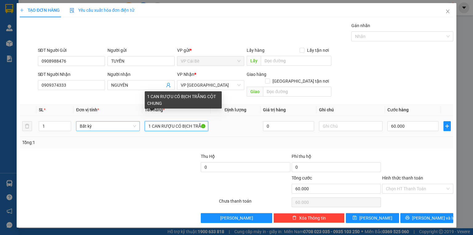
drag, startPoint x: 152, startPoint y: 117, endPoint x: 132, endPoint y: 121, distance: 20.3
click at [132, 121] on tr "1 Bất kỳ 1 CAN RƯỢU CÓ BỊCH TRẮNG CỘT CHUNG 0 60.000" at bounding box center [237, 126] width 434 height 21
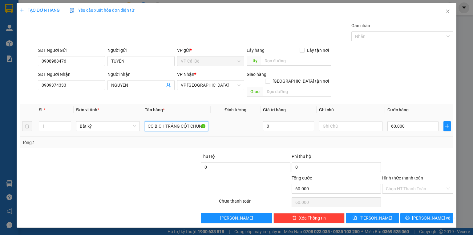
drag, startPoint x: 175, startPoint y: 120, endPoint x: 232, endPoint y: 124, distance: 57.1
click at [232, 124] on tr "1 Bất kỳ 2 CAN RƯỢU CÓ BỊCH TRẮNG CỘT CHUNG 0 60.000" at bounding box center [237, 126] width 434 height 21
type input "2 CAN RƯỢU"
click at [410, 125] on div "60.000" at bounding box center [412, 126] width 51 height 12
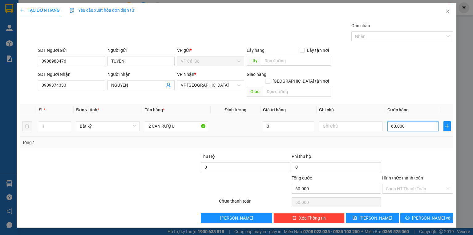
click at [411, 122] on input "60.000" at bounding box center [412, 126] width 51 height 10
type input "1"
type input "12"
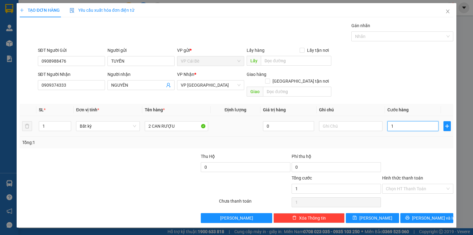
type input "12"
type input "120"
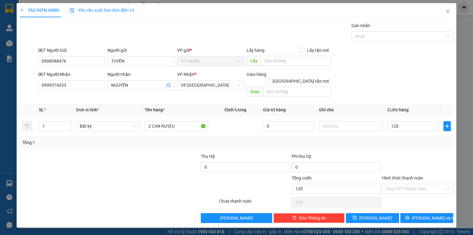
type input "120.000"
click at [101, 153] on div at bounding box center [64, 164] width 91 height 22
click at [422, 184] on input "Hình thức thanh toán" at bounding box center [415, 188] width 59 height 9
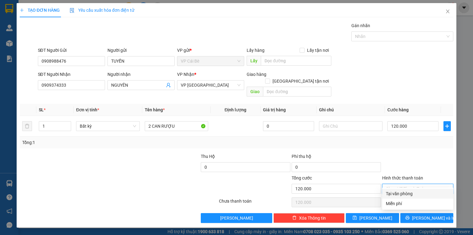
click at [414, 196] on div "Tại văn phòng" at bounding box center [418, 193] width 64 height 7
type input "0"
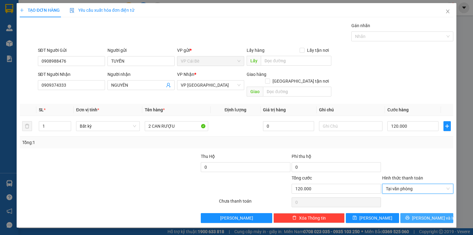
click at [421, 213] on button "[PERSON_NAME] và In" at bounding box center [426, 218] width 53 height 10
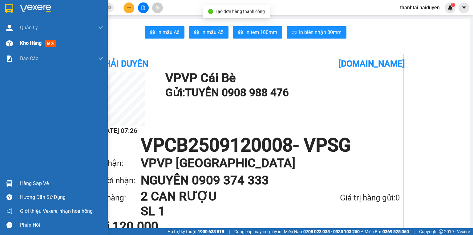
click at [22, 42] on span "Kho hàng" at bounding box center [31, 43] width 22 height 6
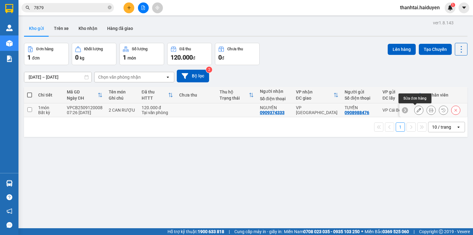
click at [417, 108] on icon at bounding box center [419, 110] width 4 height 4
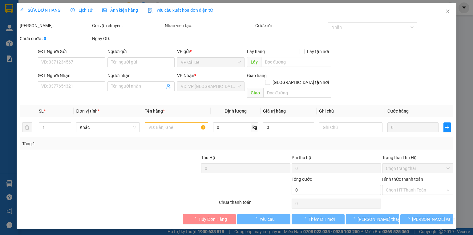
type input "0908988476"
type input "TUYỀN"
type input "0909374333"
type input "NGUYÊN"
type input "120.000"
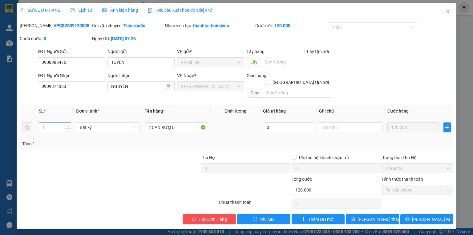
type input "2"
click at [67, 125] on icon "up" at bounding box center [68, 126] width 2 height 2
click at [437, 215] on button "[PERSON_NAME] và In" at bounding box center [426, 219] width 53 height 10
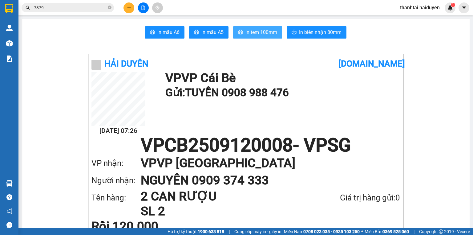
click at [260, 34] on span "In tem 100mm" at bounding box center [261, 32] width 32 height 8
click at [127, 6] on icon "plus" at bounding box center [129, 8] width 4 height 4
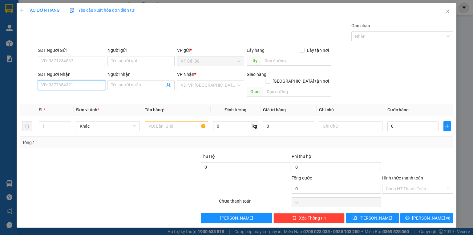
click at [89, 83] on input "SĐT Người Nhận" at bounding box center [71, 85] width 67 height 10
type input "0903107385"
click at [82, 94] on div "0903107385 - TUẤN" at bounding box center [72, 97] width 60 height 7
type input "TUẤN"
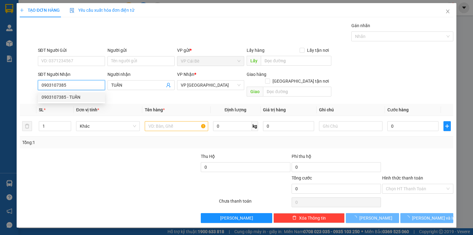
type input "20.000"
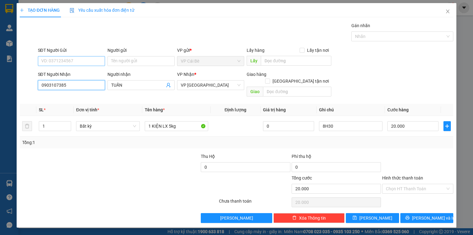
type input "0903107385"
click at [83, 63] on input "SĐT Người Gửi" at bounding box center [71, 61] width 67 height 10
click at [84, 70] on div "0937229878 - ÚT LIÊN" at bounding box center [72, 73] width 60 height 7
type input "0937229878"
type input "ÚT LIÊN"
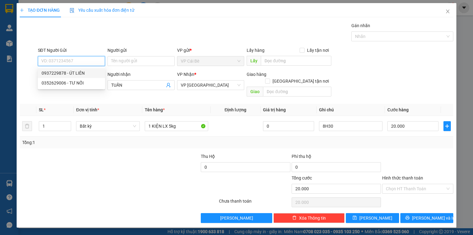
type input "LX ÚT LIÊN GẦN 8VUI"
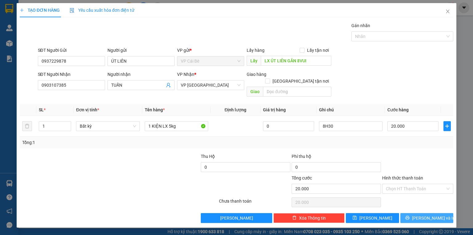
click at [420, 213] on button "[PERSON_NAME] và In" at bounding box center [426, 218] width 53 height 10
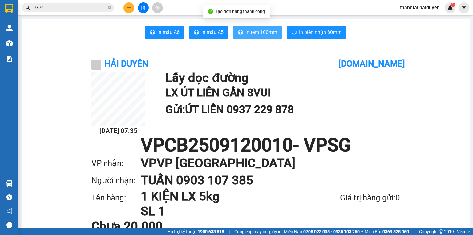
click at [267, 32] on span "In tem 100mm" at bounding box center [261, 32] width 32 height 8
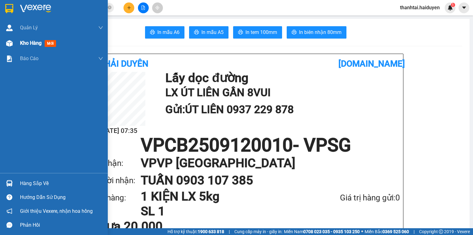
click at [16, 45] on div "Kho hàng mới" at bounding box center [54, 42] width 108 height 15
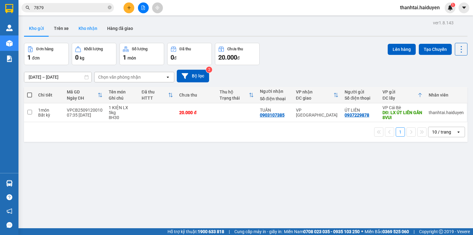
click at [86, 26] on button "Kho nhận" at bounding box center [88, 28] width 29 height 15
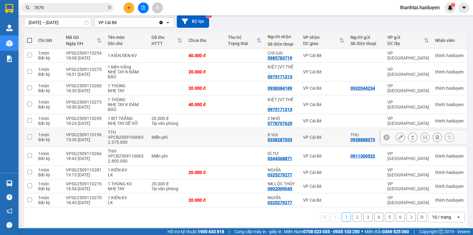
scroll to position [58, 0]
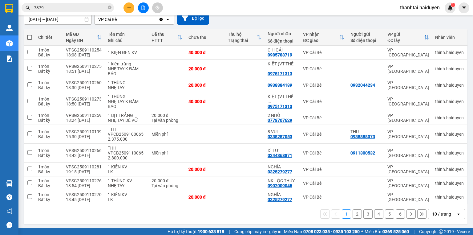
click at [440, 216] on div "10 / trang" at bounding box center [441, 214] width 19 height 6
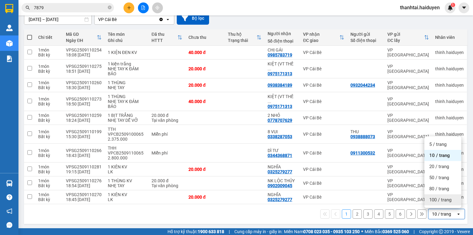
click at [436, 201] on span "100 / trang" at bounding box center [440, 200] width 22 height 6
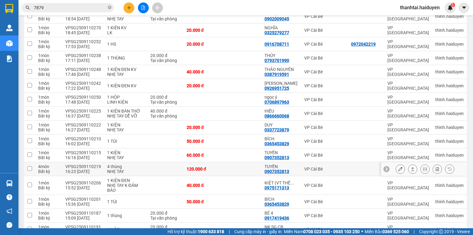
scroll to position [255, 0]
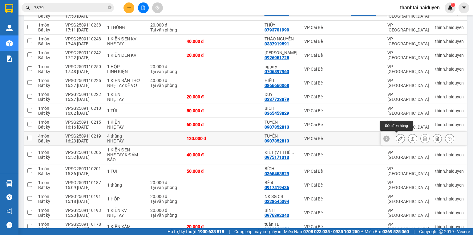
click at [398, 137] on icon at bounding box center [400, 138] width 4 height 4
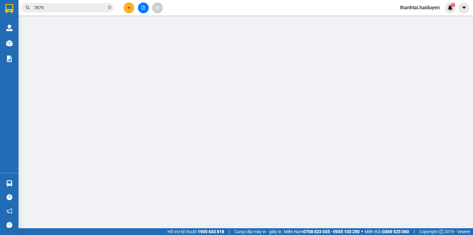
type input "0907352813"
type input "TUYỀN"
type input "120.000"
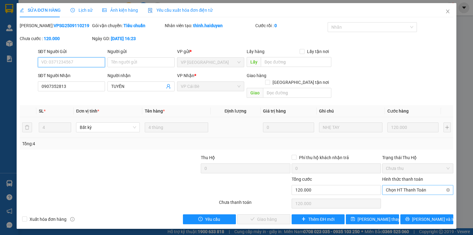
click at [414, 186] on span "Chọn HT Thanh Toán" at bounding box center [418, 189] width 64 height 9
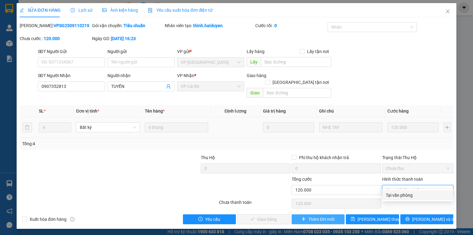
drag, startPoint x: 410, startPoint y: 195, endPoint x: 312, endPoint y: 215, distance: 100.6
click at [409, 195] on div "Tại văn phòng" at bounding box center [418, 195] width 64 height 7
type input "0"
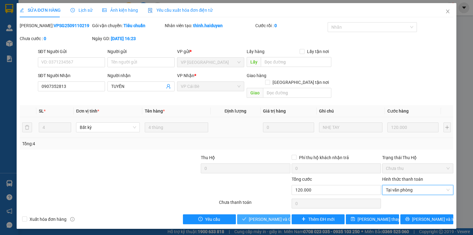
click at [265, 216] on span "[PERSON_NAME] và Giao hàng" at bounding box center [278, 219] width 59 height 7
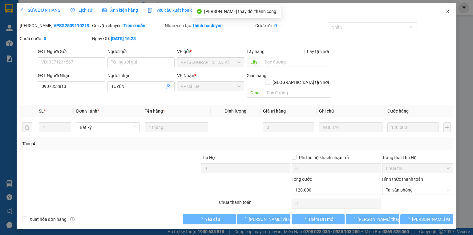
click at [448, 13] on icon "close" at bounding box center [447, 11] width 5 height 5
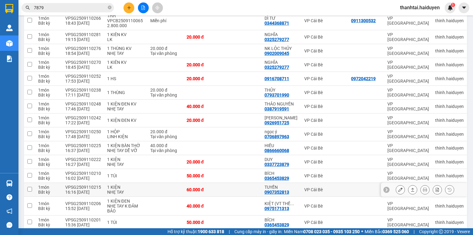
scroll to position [197, 0]
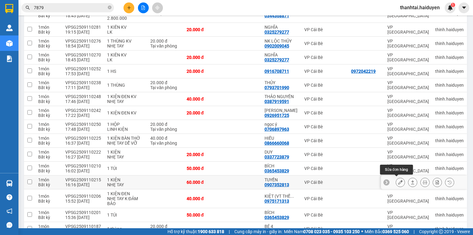
click at [398, 180] on icon at bounding box center [400, 182] width 4 height 4
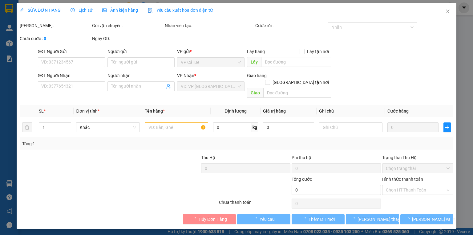
type input "0907352813"
type input "TUYỀN"
type input "60.000"
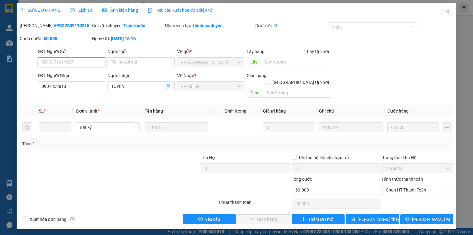
drag, startPoint x: 411, startPoint y: 184, endPoint x: 410, endPoint y: 188, distance: 4.3
click at [411, 185] on span "Chọn HT Thanh Toán" at bounding box center [418, 189] width 64 height 9
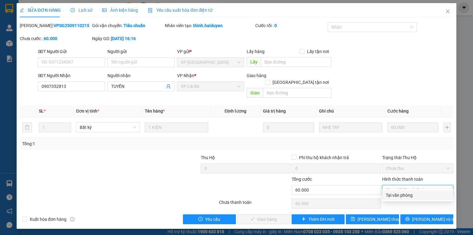
drag, startPoint x: 402, startPoint y: 197, endPoint x: 391, endPoint y: 199, distance: 11.0
click at [402, 197] on div "Tại văn phòng" at bounding box center [418, 195] width 64 height 7
type input "0"
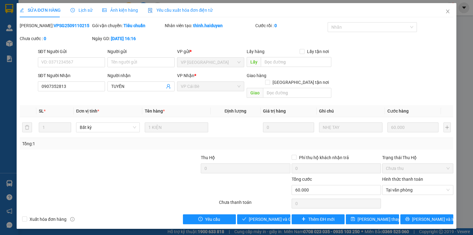
click at [291, 214] on div "Thêm ĐH mới" at bounding box center [318, 219] width 55 height 10
click at [286, 214] on button "[PERSON_NAME] và Giao hàng" at bounding box center [263, 219] width 53 height 10
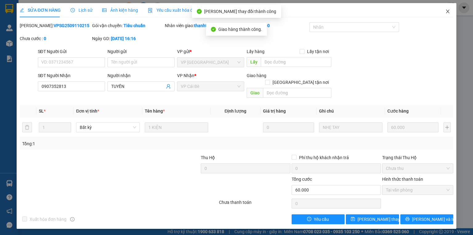
click at [448, 14] on icon "close" at bounding box center [447, 11] width 5 height 5
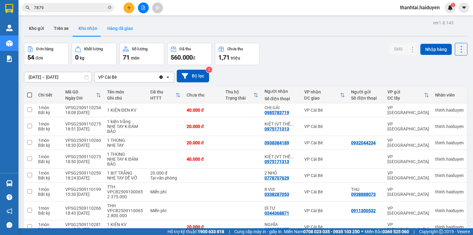
click at [118, 27] on button "Hàng đã giao" at bounding box center [120, 28] width 36 height 15
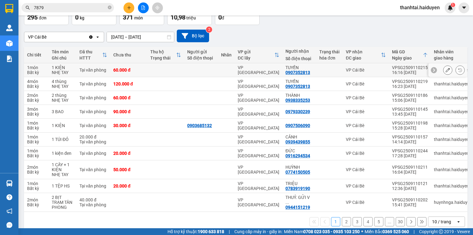
scroll to position [49, 0]
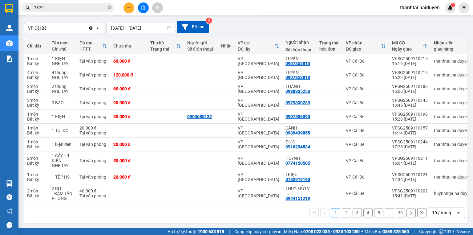
click at [434, 216] on div "10 / trang" at bounding box center [441, 212] width 19 height 6
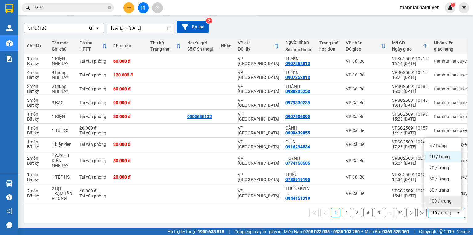
click at [438, 203] on span "100 / trang" at bounding box center [440, 201] width 22 height 6
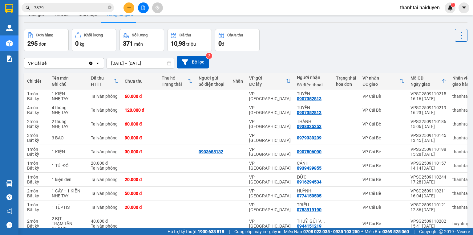
scroll to position [0, 0]
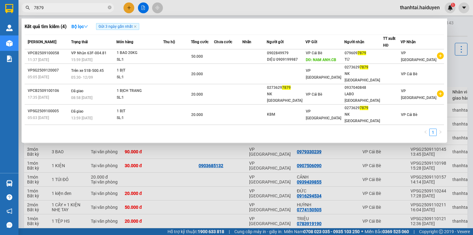
click at [100, 7] on input "7879" at bounding box center [70, 7] width 73 height 7
click at [109, 8] on icon "close-circle" at bounding box center [110, 8] width 4 height 4
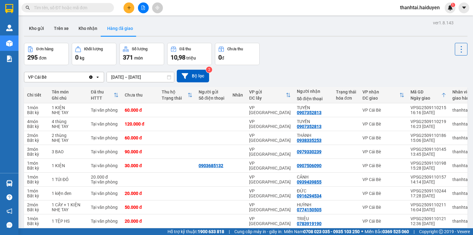
click at [86, 7] on input "text" at bounding box center [70, 7] width 73 height 7
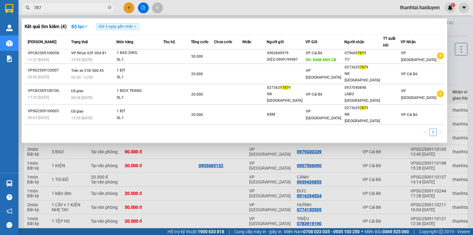
type input "7879"
click at [109, 9] on icon "close-circle" at bounding box center [110, 8] width 4 height 4
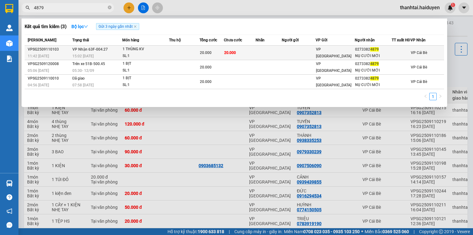
type input "4879"
click at [193, 56] on td at bounding box center [184, 53] width 30 height 14
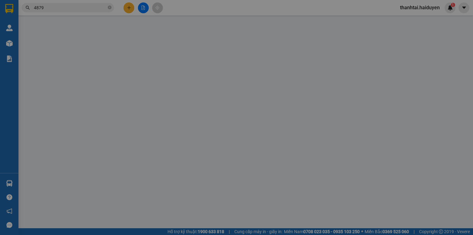
type input "02733824879"
type input "NỤ CƯỜI MỚI"
type input "20.000"
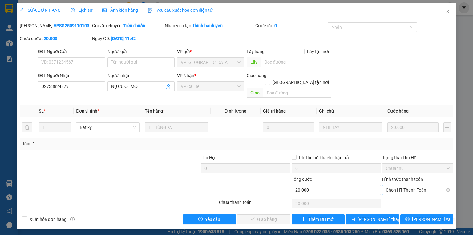
drag, startPoint x: 395, startPoint y: 187, endPoint x: 398, endPoint y: 185, distance: 4.1
click at [395, 187] on div "Hình thức thanh toán Chọn HT Thanh Toán" at bounding box center [417, 187] width 71 height 22
click at [397, 189] on div "Hình thức thanh toán Chọn HT Thanh Toán" at bounding box center [417, 187] width 71 height 22
drag, startPoint x: 398, startPoint y: 181, endPoint x: 398, endPoint y: 188, distance: 7.7
click at [398, 185] on span "Chọn HT Thanh Toán" at bounding box center [418, 189] width 64 height 9
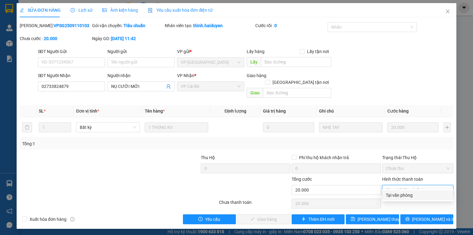
click at [398, 192] on div "Tại văn phòng" at bounding box center [418, 195] width 64 height 7
type input "0"
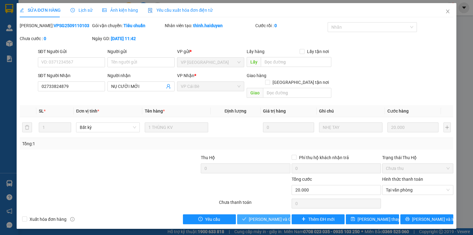
click at [261, 214] on button "[PERSON_NAME] và Giao hàng" at bounding box center [263, 219] width 53 height 10
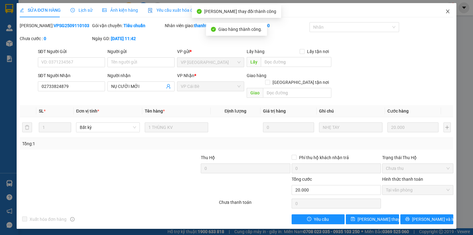
click at [449, 14] on icon "close" at bounding box center [447, 11] width 5 height 5
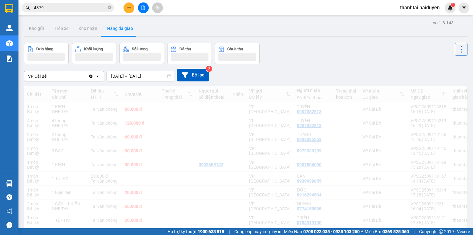
click at [147, 7] on button at bounding box center [143, 7] width 11 height 11
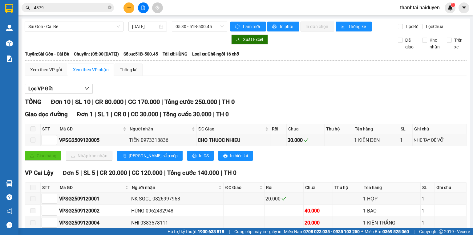
drag, startPoint x: 76, startPoint y: 28, endPoint x: 77, endPoint y: 32, distance: 3.8
click at [76, 29] on span "Sài Gòn - Cái Bè" at bounding box center [73, 26] width 91 height 9
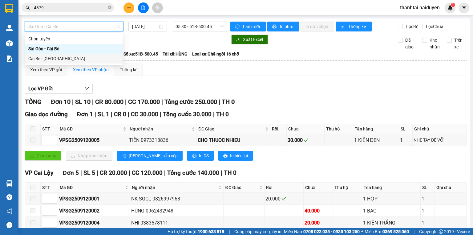
click at [74, 63] on div "Cái Bè - [GEOGRAPHIC_DATA]" at bounding box center [74, 59] width 98 height 10
type input "[DATE]"
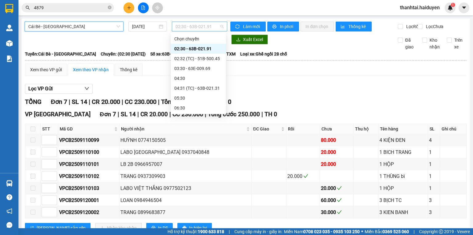
click at [197, 26] on span "02:30 - 63B-021.91" at bounding box center [200, 26] width 48 height 9
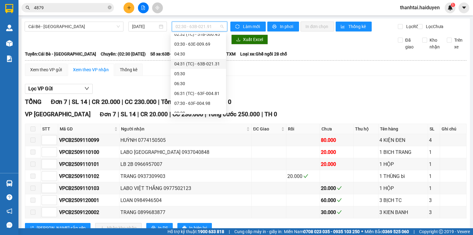
scroll to position [25, 0]
click at [191, 81] on div "06:30" at bounding box center [198, 83] width 48 height 7
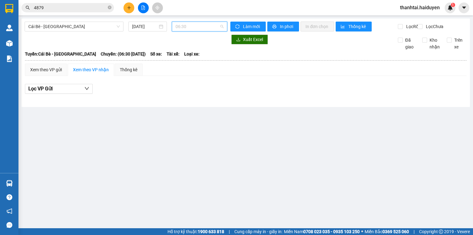
click at [184, 30] on span "06:30" at bounding box center [200, 26] width 48 height 9
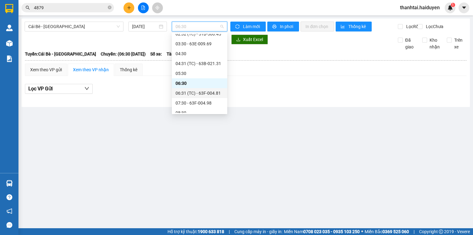
click at [182, 90] on div "06:31 (TC) - 63F-004.81" at bounding box center [200, 93] width 48 height 7
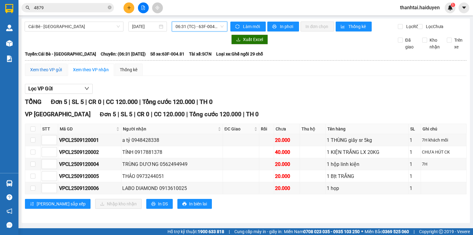
click at [51, 73] on div "Xem theo VP gửi" at bounding box center [46, 69] width 32 height 7
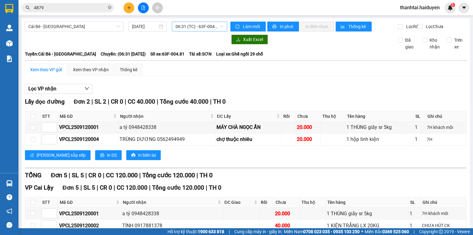
click at [185, 28] on span "06:31 (TC) - 63F-004.81" at bounding box center [200, 26] width 48 height 9
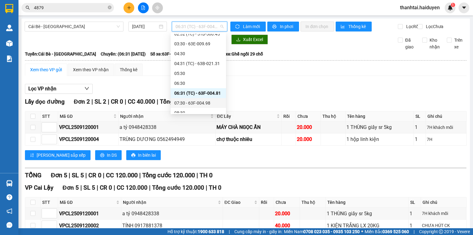
click at [185, 101] on div "07:30 - 63F-004.98" at bounding box center [198, 102] width 48 height 7
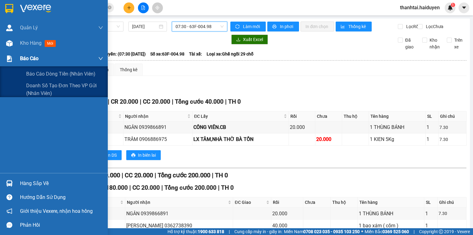
click at [30, 63] on div "Báo cáo" at bounding box center [61, 58] width 83 height 15
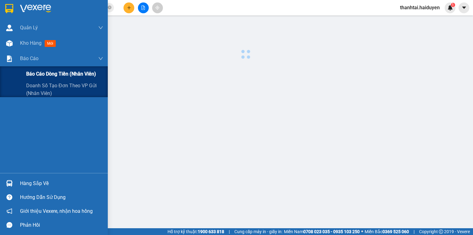
click at [33, 75] on span "Báo cáo dòng tiền (nhân viên)" at bounding box center [61, 74] width 70 height 8
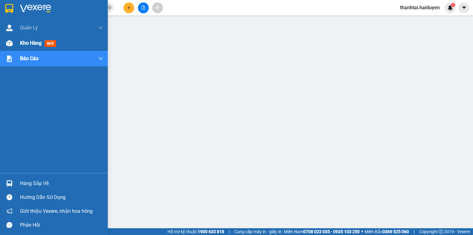
click at [25, 42] on span "Kho hàng" at bounding box center [31, 43] width 22 height 6
click at [31, 41] on span "Kho hàng" at bounding box center [31, 43] width 22 height 6
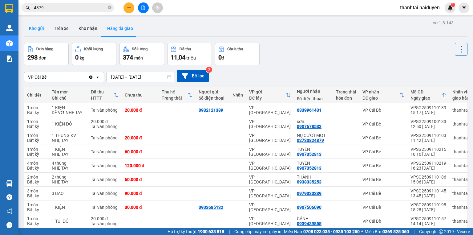
click at [31, 27] on button "Kho gửi" at bounding box center [36, 28] width 25 height 15
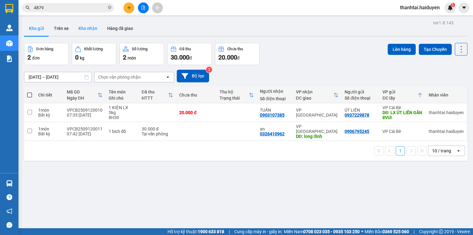
click at [90, 31] on button "Kho nhận" at bounding box center [88, 28] width 29 height 15
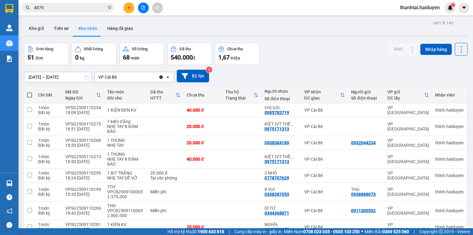
click at [142, 9] on icon "file-add" at bounding box center [143, 8] width 4 height 4
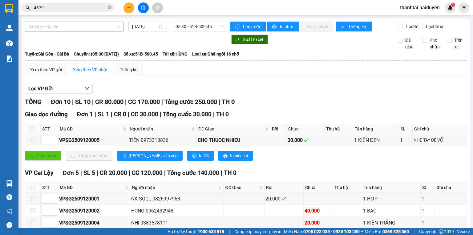
click at [55, 26] on span "Sài Gòn - Cái Bè" at bounding box center [73, 26] width 91 height 9
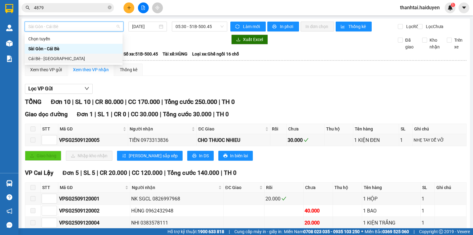
click at [43, 55] on div "Cái Bè - [GEOGRAPHIC_DATA]" at bounding box center [74, 59] width 98 height 10
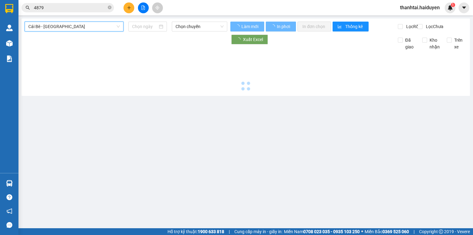
type input "[DATE]"
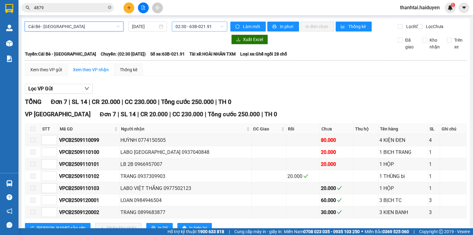
click at [187, 27] on span "02:30 - 63B-021.91" at bounding box center [200, 26] width 48 height 9
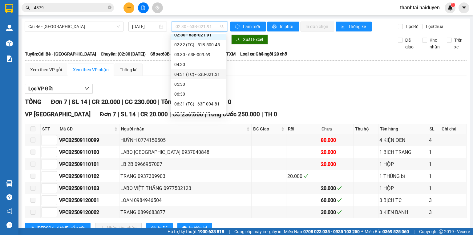
scroll to position [49, 0]
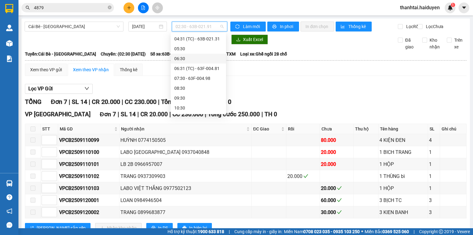
click at [207, 62] on div "06:30" at bounding box center [198, 58] width 48 height 7
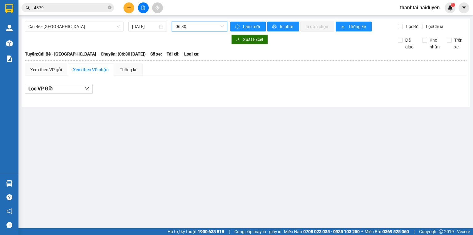
click at [198, 26] on span "06:30" at bounding box center [200, 26] width 48 height 9
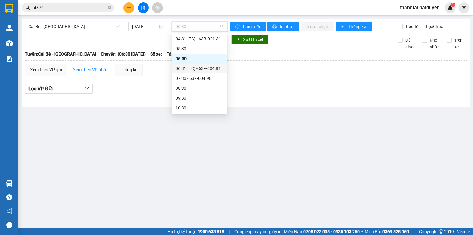
click at [191, 71] on div "06:31 (TC) - 63F-004.81" at bounding box center [200, 68] width 48 height 7
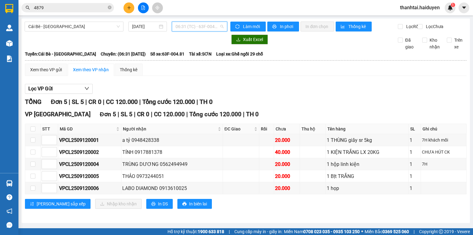
click at [185, 23] on span "06:31 (TC) - 63F-004.81" at bounding box center [200, 26] width 48 height 9
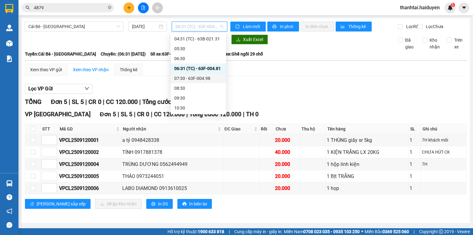
click at [182, 79] on div "07:30 - 63F-004.98" at bounding box center [198, 78] width 48 height 7
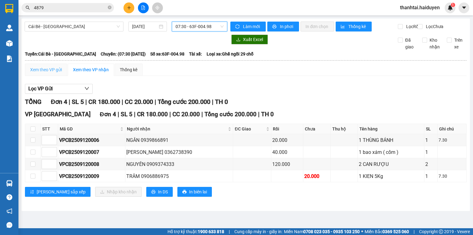
click at [47, 71] on div "Xem theo VP gửi" at bounding box center [46, 69] width 42 height 12
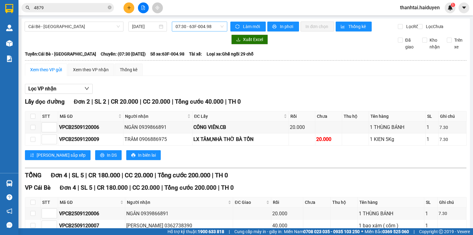
click at [185, 26] on span "07:30 - 63F-004.98" at bounding box center [200, 26] width 48 height 9
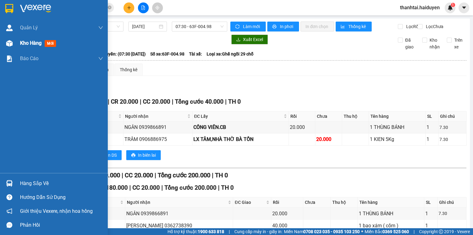
click at [18, 41] on div "Kho hàng mới" at bounding box center [54, 42] width 108 height 15
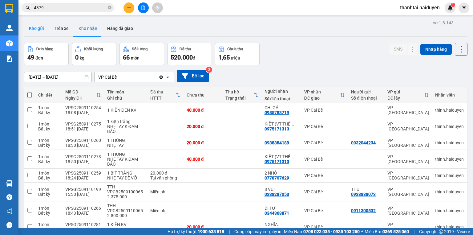
click at [39, 31] on button "Kho gửi" at bounding box center [36, 28] width 25 height 15
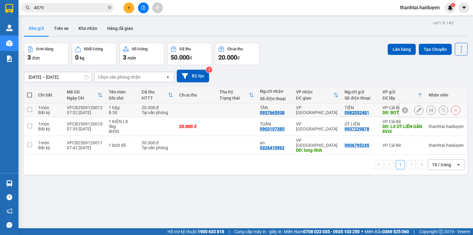
click at [429, 111] on icon at bounding box center [431, 110] width 4 height 4
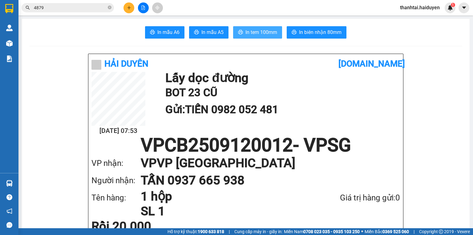
click at [265, 31] on span "In tem 100mm" at bounding box center [261, 32] width 32 height 8
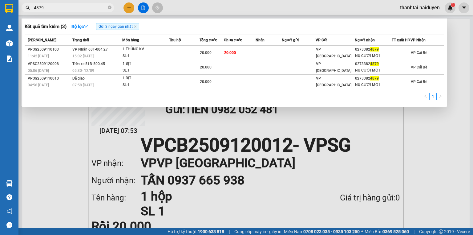
click at [105, 7] on input "4879" at bounding box center [70, 7] width 73 height 7
click at [109, 7] on icon "close-circle" at bounding box center [110, 8] width 4 height 4
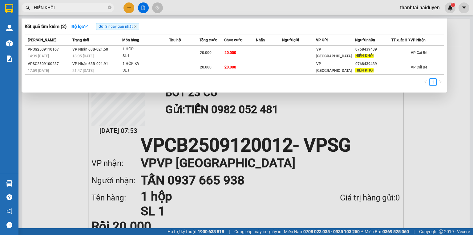
type input "HIỀN KHÔI"
click at [136, 26] on icon "close" at bounding box center [135, 26] width 2 height 2
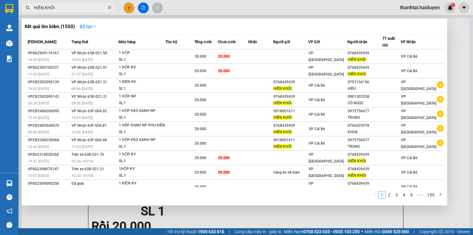
click at [87, 26] on strong "Bộ lọc" at bounding box center [88, 26] width 17 height 5
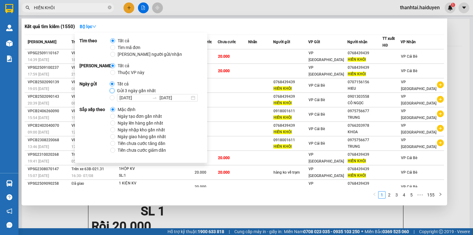
click at [111, 92] on input "Gửi 3 ngày gần nhất" at bounding box center [112, 90] width 5 height 5
radio input "true"
radio input "false"
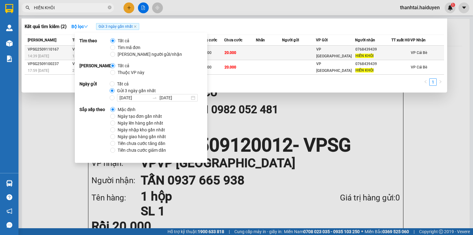
click at [266, 60] on td at bounding box center [269, 53] width 26 height 14
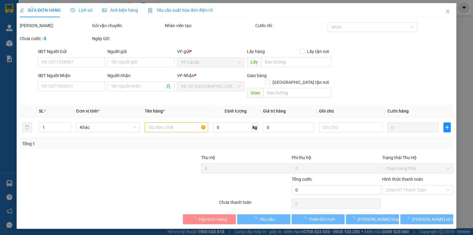
type input "0768439439"
type input "HIỀN KHÔI"
type input "20.000"
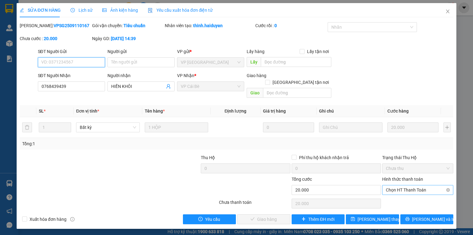
drag, startPoint x: 426, startPoint y: 181, endPoint x: 423, endPoint y: 188, distance: 7.9
click at [425, 185] on span "Chọn HT Thanh Toán" at bounding box center [418, 189] width 64 height 9
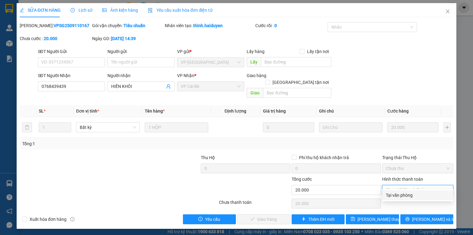
click at [423, 192] on div "Tại văn phòng" at bounding box center [418, 195] width 64 height 7
type input "0"
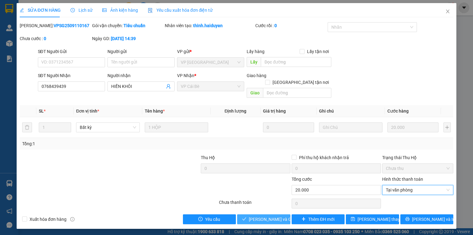
click at [274, 216] on span "[PERSON_NAME] và Giao hàng" at bounding box center [278, 219] width 59 height 7
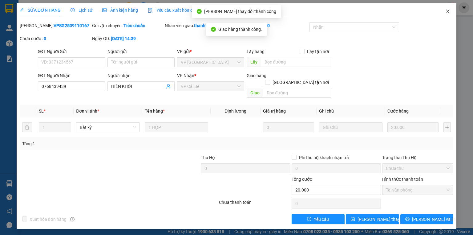
click at [448, 12] on icon "close" at bounding box center [447, 12] width 3 height 4
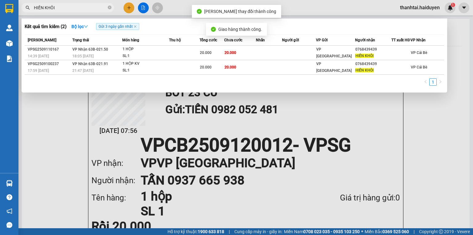
click at [75, 10] on input "HIỀN KHÔI" at bounding box center [70, 7] width 73 height 7
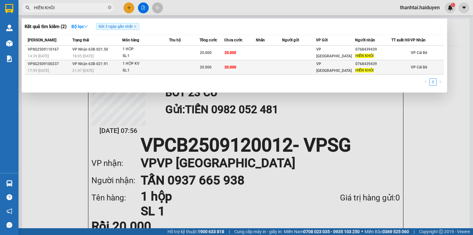
click at [265, 74] on td at bounding box center [269, 67] width 26 height 14
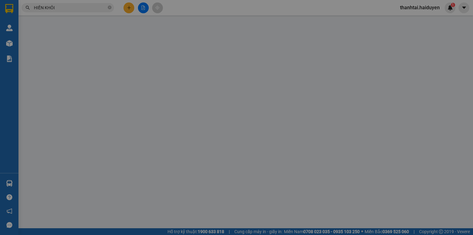
type input "0768439439"
type input "HIỀN KHÔI"
type input "20.000"
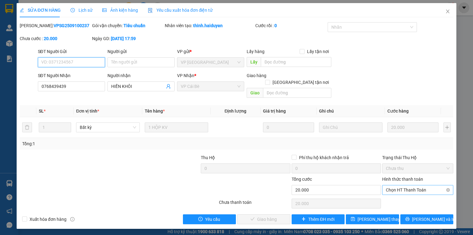
click at [423, 185] on span "Chọn HT Thanh Toán" at bounding box center [418, 189] width 64 height 9
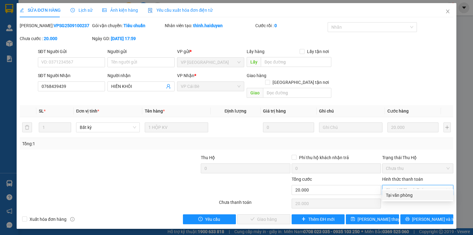
click at [423, 192] on div "Tại văn phòng" at bounding box center [418, 195] width 64 height 7
type input "0"
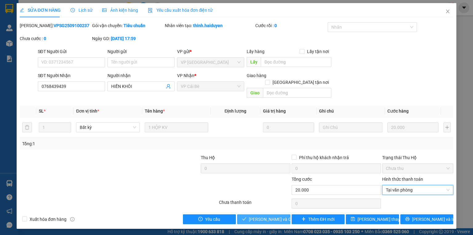
click at [275, 216] on span "[PERSON_NAME] và Giao hàng" at bounding box center [278, 219] width 59 height 7
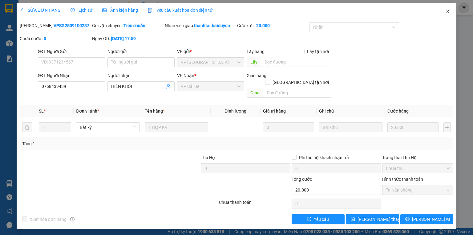
click at [449, 11] on icon "close" at bounding box center [447, 11] width 5 height 5
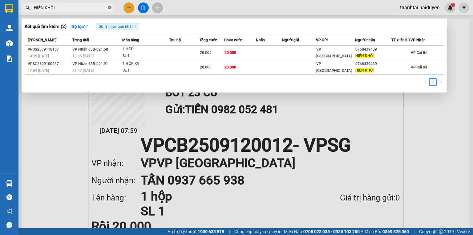
click at [110, 8] on icon "close-circle" at bounding box center [110, 8] width 4 height 4
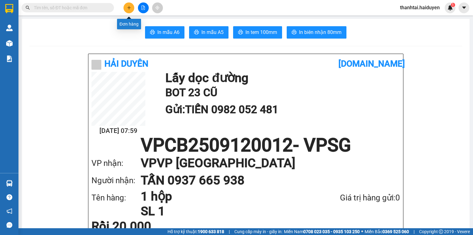
click at [130, 9] on icon "plus" at bounding box center [129, 8] width 4 height 4
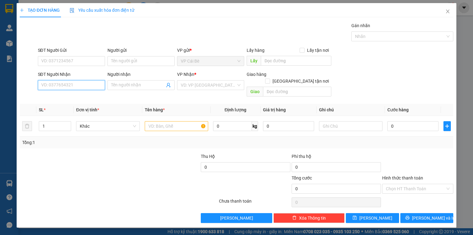
click at [77, 80] on input "SĐT Người Nhận" at bounding box center [71, 85] width 67 height 10
click at [92, 98] on div "0906816259 - QUỲNH" at bounding box center [72, 97] width 60 height 7
type input "0906816259"
type input "QUỲNH"
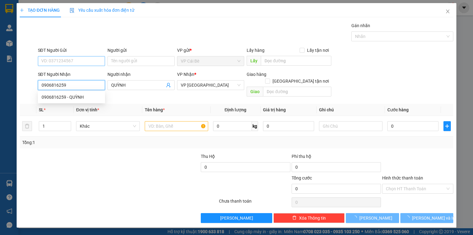
type input "40.000"
type input "0906816259"
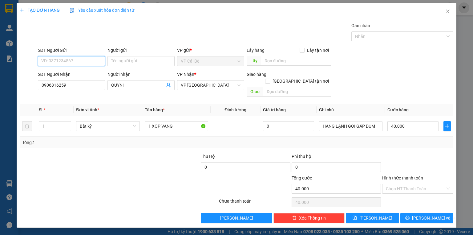
click at [88, 58] on input "SĐT Người Gửi" at bounding box center [71, 61] width 67 height 10
click at [82, 74] on div "0986123023 - BẰNG" at bounding box center [72, 73] width 60 height 7
type input "0986123023"
type input "BẰNG"
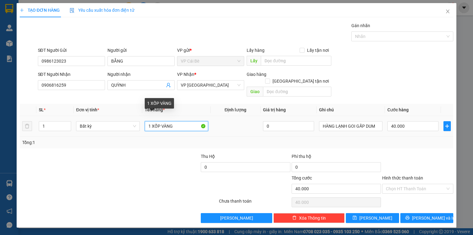
drag, startPoint x: 152, startPoint y: 120, endPoint x: 127, endPoint y: 125, distance: 25.1
click at [127, 125] on tr "1 Bất kỳ 1 XỐP VÀNG 0 HÀNG LẠNH GOI GẤP DUM 40.000" at bounding box center [237, 126] width 434 height 21
drag, startPoint x: 152, startPoint y: 120, endPoint x: 134, endPoint y: 120, distance: 17.3
click at [138, 121] on tr "1 Bất kỳ 4 KIỆN GIẤY XỐP VÀNG 0 HÀNG LẠNH GOI GẤP DUM 40.000" at bounding box center [237, 126] width 434 height 21
click at [173, 121] on input "1 KIỆN GIẤY XỐP VÀNG" at bounding box center [176, 126] width 63 height 10
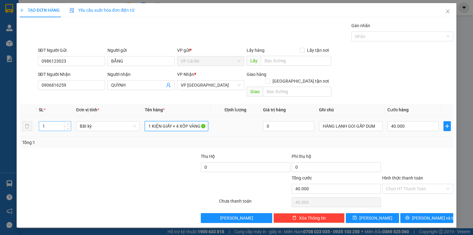
type input "1 KIỆN GIẤY + 4 XỐP VÀNG"
drag, startPoint x: 56, startPoint y: 117, endPoint x: 29, endPoint y: 124, distance: 27.9
click at [29, 124] on tr "1 Bất kỳ 1 KIỆN GIẤY + 4 XỐP VÀNG 0 HÀNG LẠNH GOI GẤP DUM 40.000" at bounding box center [237, 126] width 434 height 21
type input "5"
click at [394, 139] on div "Tổng: 5" at bounding box center [236, 142] width 429 height 7
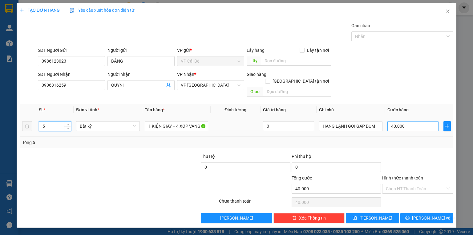
type input "0"
click at [406, 121] on input "0" at bounding box center [412, 126] width 51 height 10
type input "1"
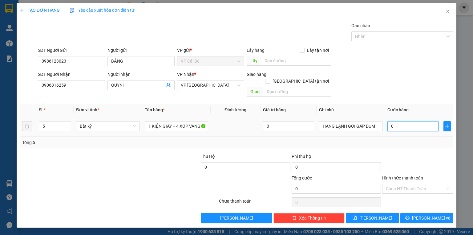
type input "1"
type input "17"
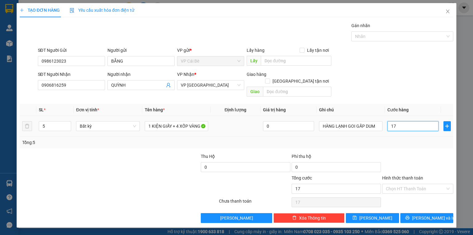
type input "170"
type input "170.000"
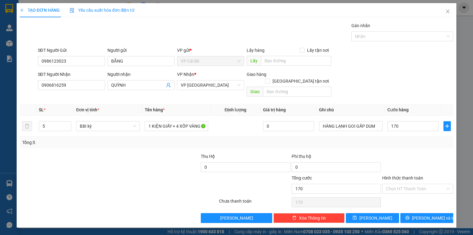
type input "170.000"
click at [405, 153] on div at bounding box center [418, 164] width 72 height 22
click at [421, 214] on span "[PERSON_NAME] và In" at bounding box center [433, 217] width 43 height 7
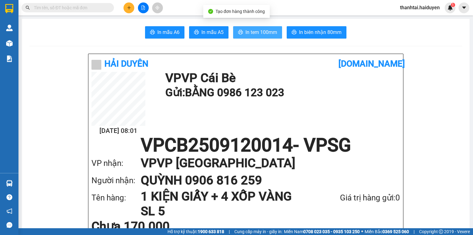
click at [258, 33] on span "In tem 100mm" at bounding box center [261, 32] width 32 height 8
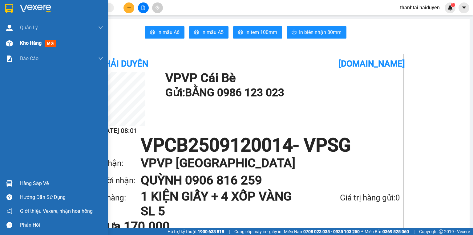
click at [14, 46] on div at bounding box center [9, 43] width 11 height 11
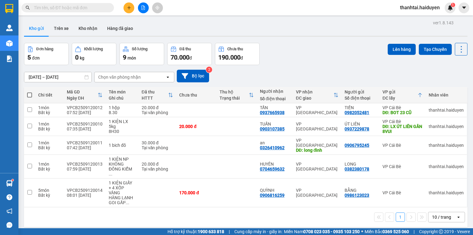
drag, startPoint x: 134, startPoint y: 4, endPoint x: 130, endPoint y: 6, distance: 4.4
click at [133, 3] on div at bounding box center [143, 7] width 46 height 11
click at [129, 7] on icon "plus" at bounding box center [129, 8] width 4 height 4
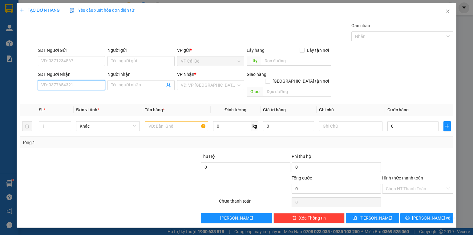
click at [97, 82] on input "SĐT Người Nhận" at bounding box center [71, 85] width 67 height 10
type input "0917442328"
click at [129, 87] on input "Người nhận" at bounding box center [138, 85] width 54 height 7
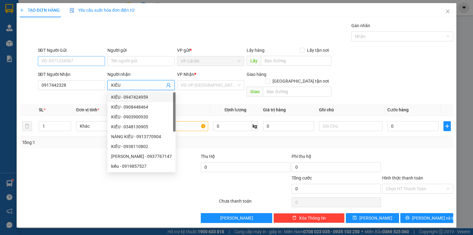
type input "KIỀU"
click at [85, 62] on input "SĐT Người Gửi" at bounding box center [71, 61] width 67 height 10
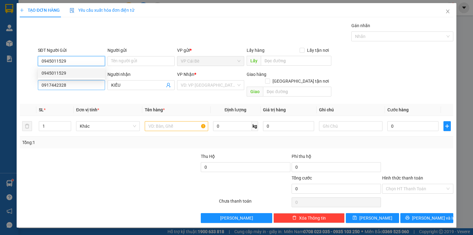
type input "0945011529"
drag, startPoint x: 87, startPoint y: 80, endPoint x: 90, endPoint y: 76, distance: 5.1
click at [87, 79] on body "Kết quả tìm kiếm ( 2 ) Bộ lọc Gửi 3 ngày gần nhất Mã ĐH Trạng thái Món hàng Thu…" at bounding box center [236, 117] width 473 height 235
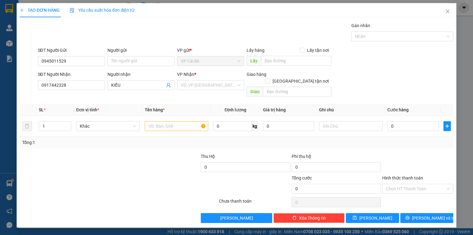
click at [91, 74] on div "SĐT Người Nhận" at bounding box center [71, 74] width 67 height 7
click at [91, 80] on input "0917442328" at bounding box center [71, 85] width 67 height 10
click at [95, 63] on input "0945011529" at bounding box center [71, 61] width 67 height 10
click at [92, 76] on div "0945011529" at bounding box center [72, 73] width 60 height 7
type input "20.000"
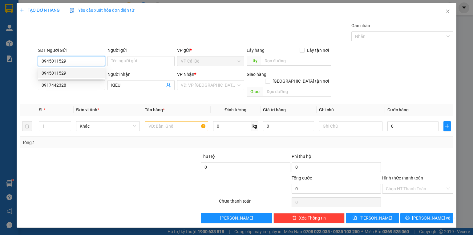
type input "20.000"
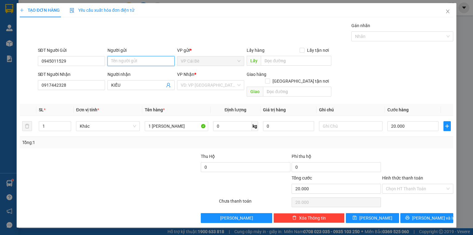
click at [127, 57] on input "Người gửi" at bounding box center [140, 61] width 67 height 10
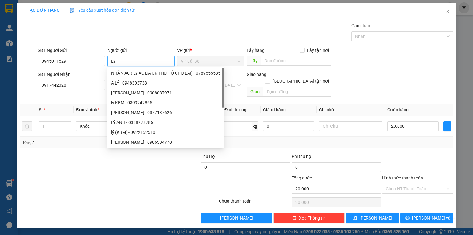
type input "LY"
click at [150, 40] on div "Gói vận chuyển * Tiêu chuẩn Gán nhãn Nhãn" at bounding box center [246, 33] width 418 height 22
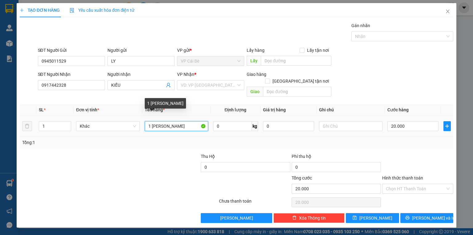
drag, startPoint x: 188, startPoint y: 120, endPoint x: 168, endPoint y: 123, distance: 21.0
click at [168, 123] on input "1 THÙNG LAVIE" at bounding box center [176, 126] width 63 height 10
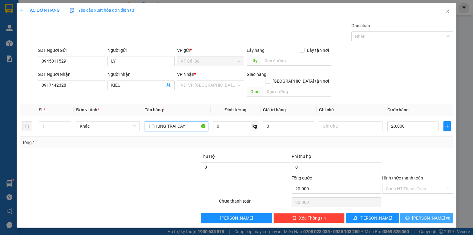
type input "1 THÙNG TRÁI CÂY"
click at [421, 214] on span "[PERSON_NAME] và In" at bounding box center [433, 217] width 43 height 7
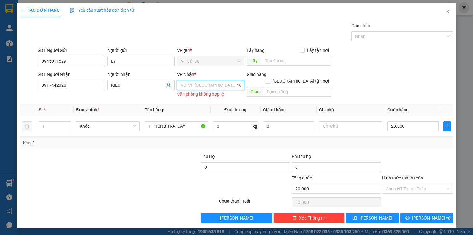
click at [197, 89] on input "search" at bounding box center [208, 84] width 55 height 9
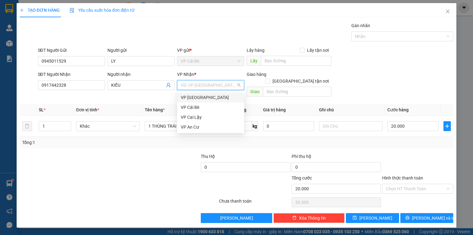
click at [198, 100] on div "VP [GEOGRAPHIC_DATA]" at bounding box center [211, 97] width 60 height 7
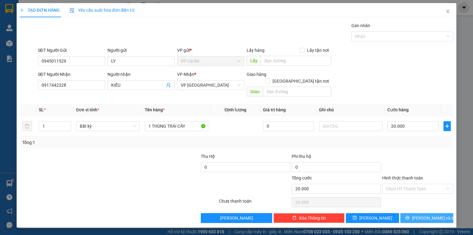
click at [440, 213] on button "[PERSON_NAME] và In" at bounding box center [426, 218] width 53 height 10
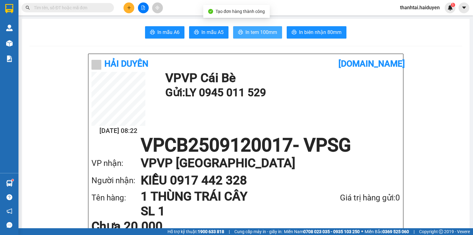
click at [268, 30] on span "In tem 100mm" at bounding box center [261, 32] width 32 height 8
click at [93, 10] on input "text" at bounding box center [70, 7] width 73 height 7
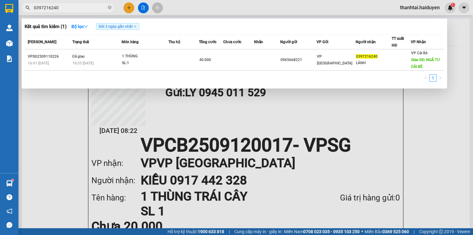
type input "0397216240"
click at [214, 5] on div at bounding box center [236, 117] width 473 height 235
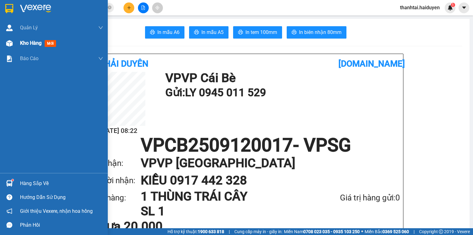
click at [12, 43] on div at bounding box center [9, 43] width 11 height 11
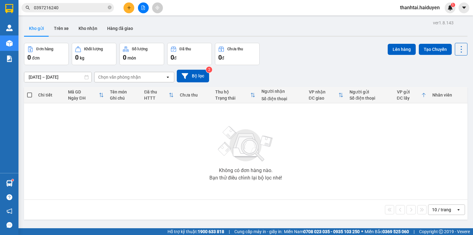
click at [130, 8] on icon "plus" at bounding box center [129, 8] width 4 height 4
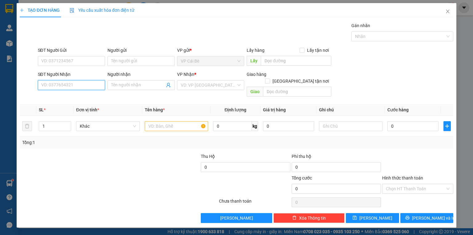
click at [95, 87] on input "SĐT Người Nhận" at bounding box center [71, 85] width 67 height 10
type input "0354540457"
click at [65, 98] on div "0354540457 - QUYÊN" at bounding box center [72, 97] width 60 height 7
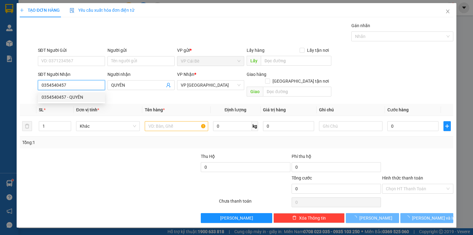
type input "QUYÊN"
type input "100.000"
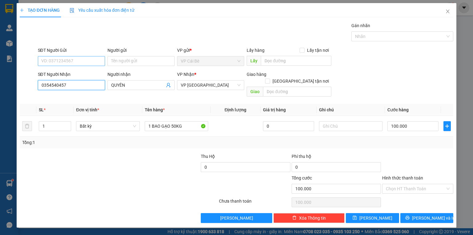
type input "0354540457"
click at [84, 58] on input "SĐT Người Gửi" at bounding box center [71, 61] width 67 height 10
click at [84, 72] on div "0938405057 - LỘC" at bounding box center [72, 73] width 60 height 7
type input "0938405057"
type input "LỘC"
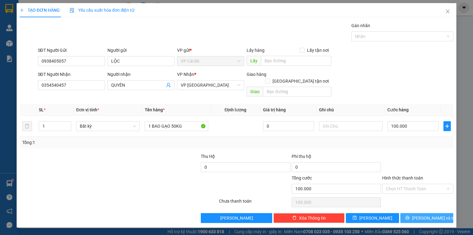
click at [421, 213] on button "[PERSON_NAME] và In" at bounding box center [426, 218] width 53 height 10
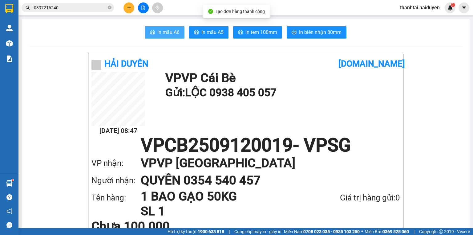
click at [161, 33] on span "In mẫu A6" at bounding box center [168, 32] width 22 height 8
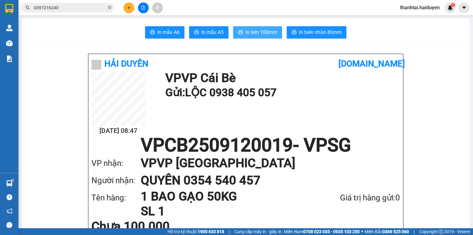
click at [250, 33] on span "In tem 100mm" at bounding box center [261, 32] width 32 height 8
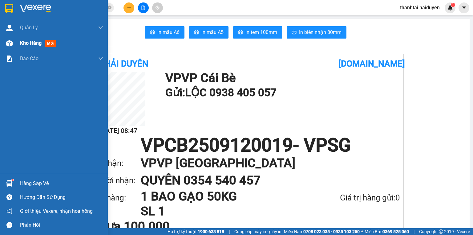
click at [27, 40] on span "Kho hàng" at bounding box center [31, 43] width 22 height 6
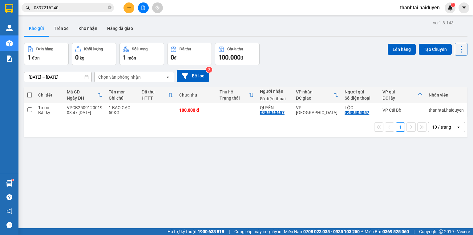
click at [131, 7] on icon "plus" at bounding box center [129, 8] width 4 height 4
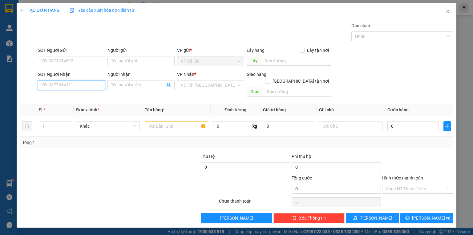
click at [86, 89] on input "SĐT Người Nhận" at bounding box center [71, 85] width 67 height 10
type input "0901061506"
click at [61, 106] on div "SL *" at bounding box center [55, 109] width 32 height 7
click at [65, 104] on th "SL *" at bounding box center [54, 110] width 37 height 12
drag, startPoint x: 82, startPoint y: 82, endPoint x: 77, endPoint y: 86, distance: 6.5
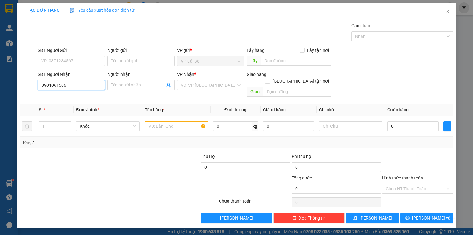
click at [80, 84] on input "0901061506" at bounding box center [71, 85] width 67 height 10
click at [77, 86] on input "0901061506" at bounding box center [71, 85] width 67 height 10
click at [75, 95] on div "0901061506 - TÚ" at bounding box center [72, 97] width 60 height 7
type input "TÚ"
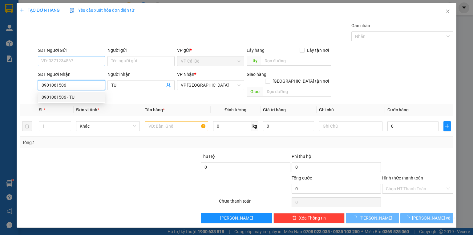
type input "20.000"
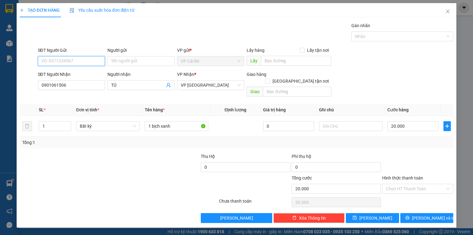
click at [80, 60] on input "SĐT Người Gửi" at bounding box center [71, 61] width 67 height 10
click at [80, 70] on div "0939043106 - SƯƠNG" at bounding box center [72, 73] width 60 height 7
type input "0939043106"
type input "SƯƠNG"
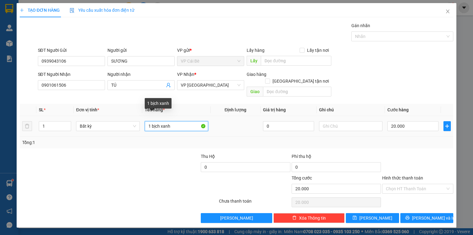
drag, startPoint x: 184, startPoint y: 119, endPoint x: 148, endPoint y: 122, distance: 36.5
click at [148, 122] on input "1 bịch xanh" at bounding box center [176, 126] width 63 height 10
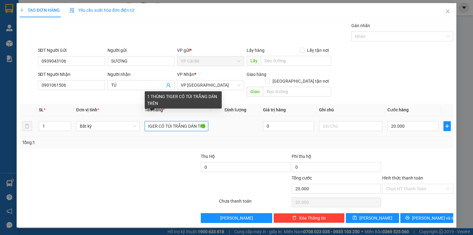
scroll to position [0, 26]
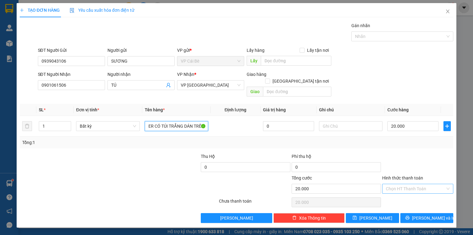
type input "1 THÙNG TIGER CÓ TÚI TRẮNG DÁN TRÊN"
click at [411, 184] on input "Hình thức thanh toán" at bounding box center [415, 188] width 59 height 9
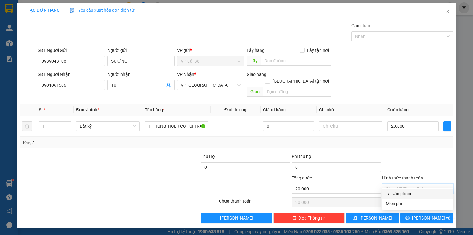
drag, startPoint x: 407, startPoint y: 190, endPoint x: 410, endPoint y: 199, distance: 9.0
click at [407, 190] on div "Tại văn phòng" at bounding box center [418, 193] width 64 height 7
type input "0"
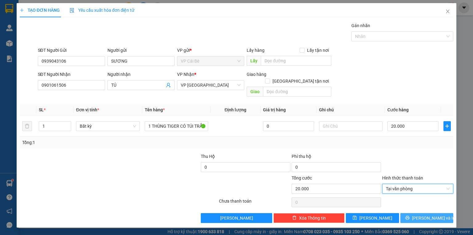
click at [415, 214] on button "[PERSON_NAME] và In" at bounding box center [426, 218] width 53 height 10
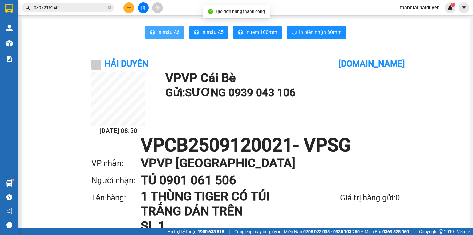
click at [169, 33] on span "In mẫu A6" at bounding box center [168, 32] width 22 height 8
drag, startPoint x: 324, startPoint y: 103, endPoint x: 246, endPoint y: 75, distance: 82.3
click at [324, 103] on div "12/09 08:50 VP VP Cái Bè Gửi: SƯƠNG 0939 043 106" at bounding box center [245, 104] width 309 height 64
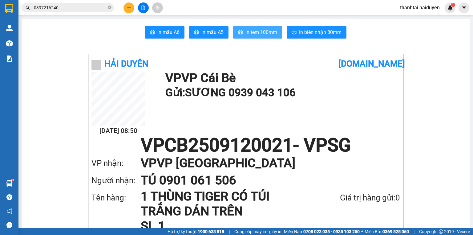
click at [246, 37] on button "In tem 100mm" at bounding box center [257, 32] width 49 height 12
click at [110, 7] on icon "close-circle" at bounding box center [110, 8] width 4 height 4
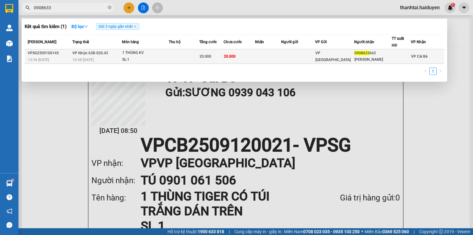
type input "0908633"
click at [172, 52] on td at bounding box center [184, 56] width 30 height 14
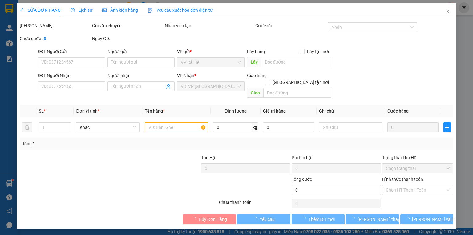
type input "0908633662"
type input "MINH CHÂU"
type input "20.000"
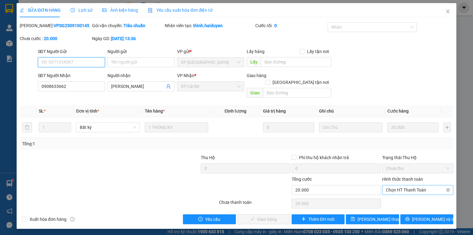
click at [403, 185] on span "Chọn HT Thanh Toán" at bounding box center [418, 189] width 64 height 9
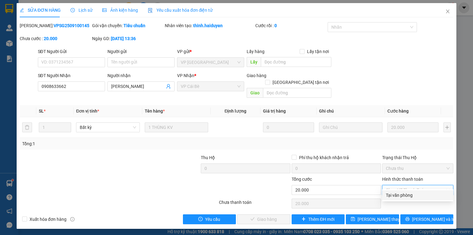
drag, startPoint x: 399, startPoint y: 193, endPoint x: 377, endPoint y: 199, distance: 22.8
click at [397, 194] on div "Tại văn phòng" at bounding box center [418, 195] width 64 height 7
type input "0"
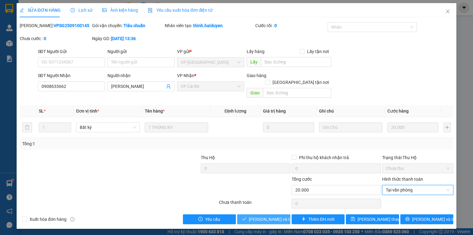
click at [257, 216] on span "[PERSON_NAME] và Giao hàng" at bounding box center [278, 219] width 59 height 7
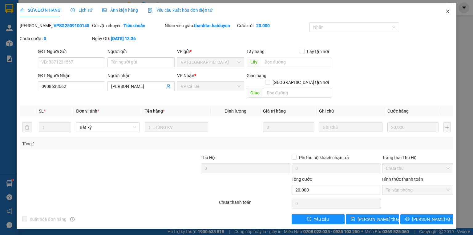
click at [448, 10] on icon "close" at bounding box center [447, 11] width 5 height 5
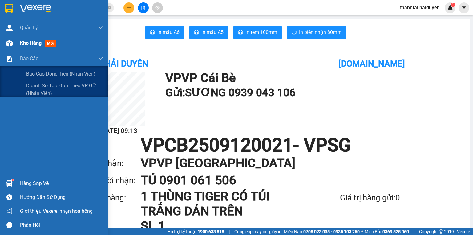
click at [22, 45] on span "Kho hàng" at bounding box center [31, 43] width 22 height 6
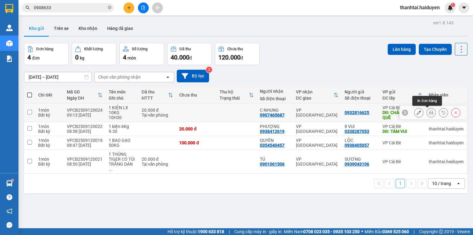
click at [429, 114] on icon at bounding box center [431, 112] width 4 height 4
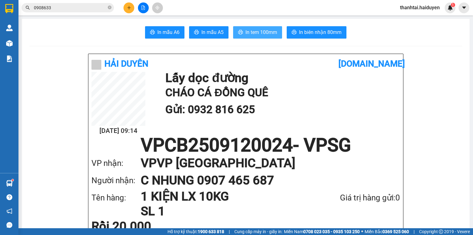
click at [252, 33] on span "In tem 100mm" at bounding box center [261, 32] width 32 height 8
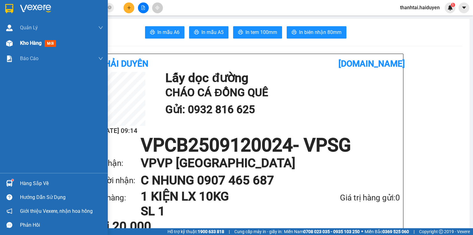
click at [23, 46] on span "Kho hàng" at bounding box center [31, 43] width 22 height 6
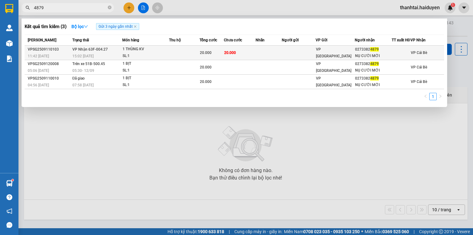
click at [226, 55] on td "20.000" at bounding box center [240, 53] width 32 height 14
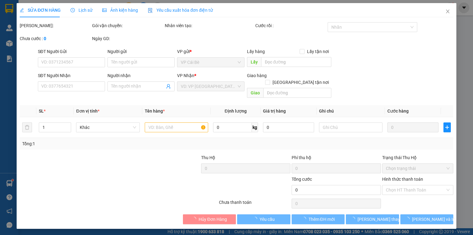
type input "02733824879"
type input "NỤ CƯỜI MỚI"
type input "20.000"
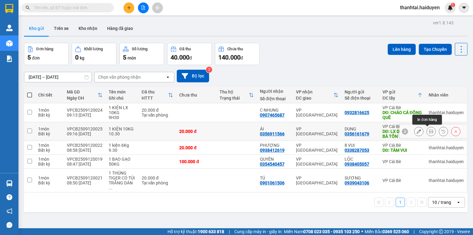
click at [429, 131] on icon at bounding box center [431, 131] width 4 height 4
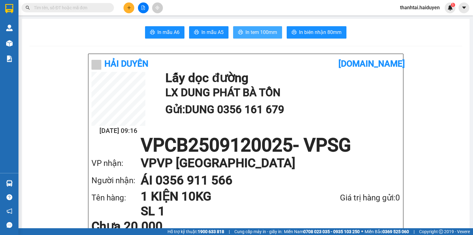
click at [254, 29] on span "In tem 100mm" at bounding box center [261, 32] width 32 height 8
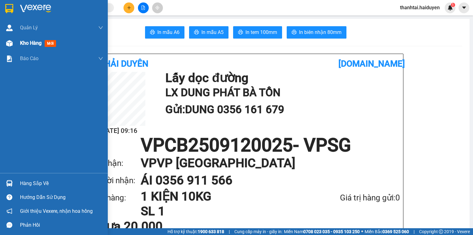
click at [29, 42] on span "Kho hàng" at bounding box center [31, 43] width 22 height 6
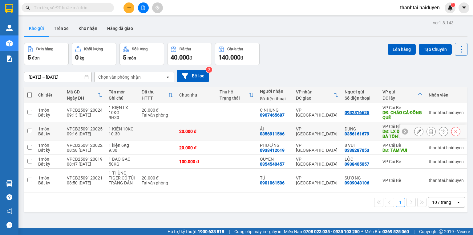
click at [303, 124] on td "VP [GEOGRAPHIC_DATA]" at bounding box center [317, 131] width 49 height 19
checkbox input "true"
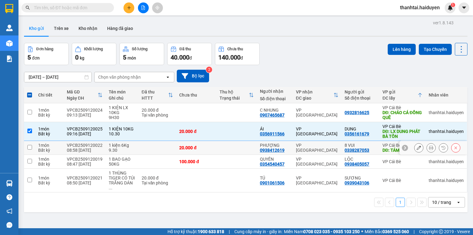
click at [297, 148] on div "VP [GEOGRAPHIC_DATA]" at bounding box center [317, 148] width 43 height 10
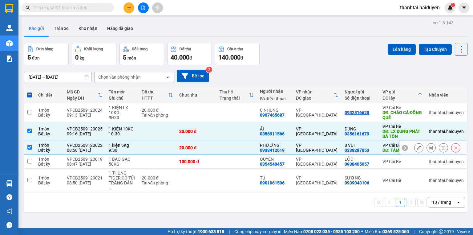
click at [283, 150] on div "PHƯỢNG 0938412619" at bounding box center [275, 148] width 30 height 10
checkbox input "false"
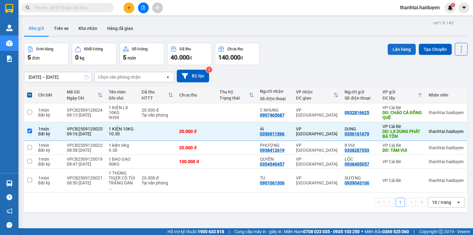
click at [398, 47] on button "Lên hàng" at bounding box center [402, 49] width 28 height 11
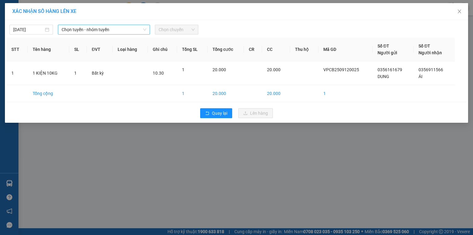
click at [76, 30] on span "Chọn tuyến - nhóm tuyến" at bounding box center [104, 29] width 85 height 9
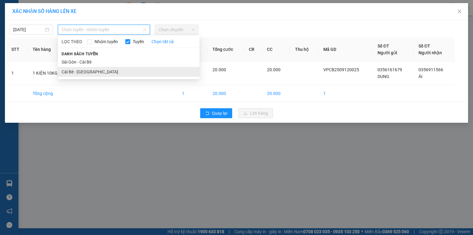
click at [74, 71] on li "Cái Bè - [GEOGRAPHIC_DATA]" at bounding box center [129, 72] width 142 height 10
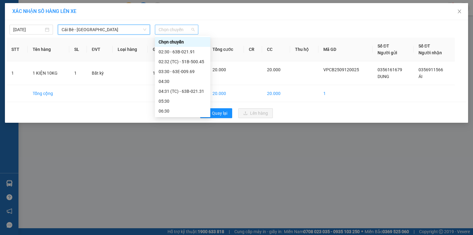
click at [185, 27] on span "Chọn chuyến" at bounding box center [177, 29] width 36 height 9
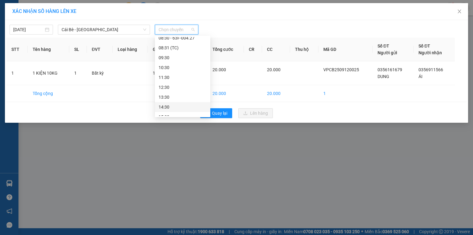
scroll to position [99, 0]
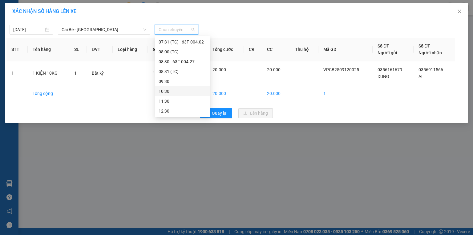
click at [176, 91] on div "10:30" at bounding box center [183, 91] width 48 height 7
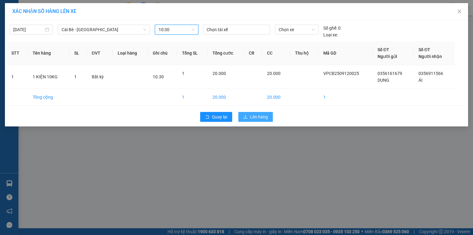
click at [254, 118] on span "Lên hàng" at bounding box center [259, 116] width 18 height 7
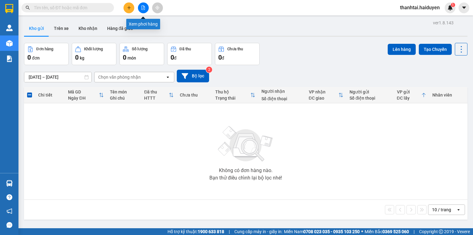
click at [143, 12] on button at bounding box center [143, 7] width 11 height 11
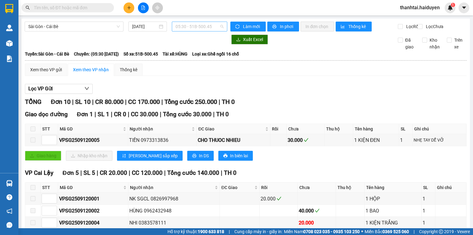
click at [180, 26] on span "05:30 - 51B-500.45" at bounding box center [200, 26] width 48 height 9
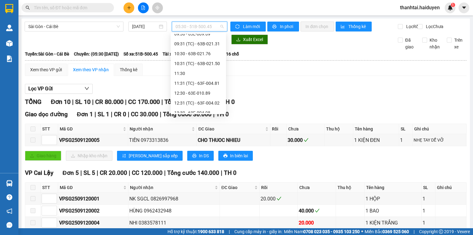
scroll to position [148, 0]
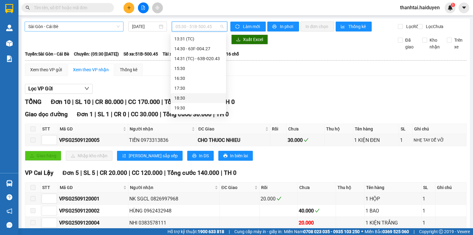
drag, startPoint x: 76, startPoint y: 28, endPoint x: 74, endPoint y: 32, distance: 4.3
click at [76, 28] on span "Sài Gòn - Cái Bè" at bounding box center [73, 26] width 91 height 9
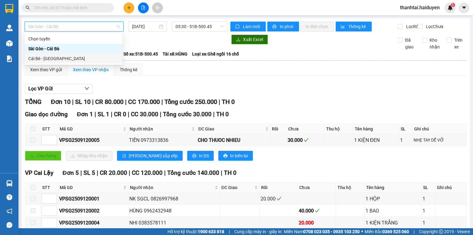
click at [66, 59] on div "Cái Bè - [GEOGRAPHIC_DATA]" at bounding box center [73, 58] width 91 height 7
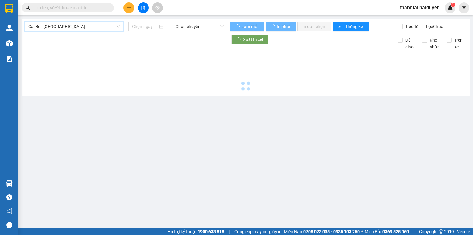
type input "[DATE]"
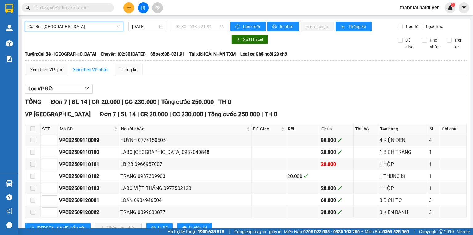
drag, startPoint x: 186, startPoint y: 28, endPoint x: 186, endPoint y: 49, distance: 20.9
click at [187, 28] on span "02:30 - 63B-021.91" at bounding box center [200, 26] width 48 height 9
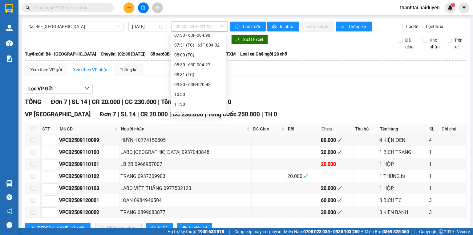
scroll to position [108, 0]
click at [181, 75] on div "10:30" at bounding box center [198, 78] width 48 height 7
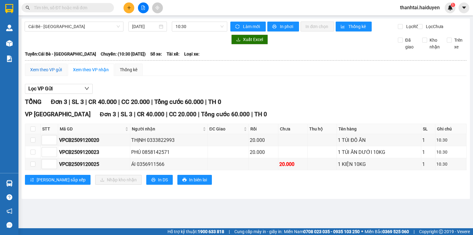
click at [32, 73] on div "Xem theo VP gửi" at bounding box center [46, 69] width 32 height 7
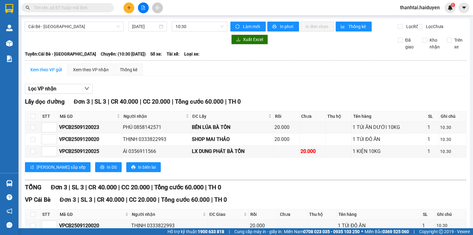
click at [107, 6] on span at bounding box center [68, 7] width 92 height 9
click at [99, 8] on input "text" at bounding box center [70, 7] width 73 height 7
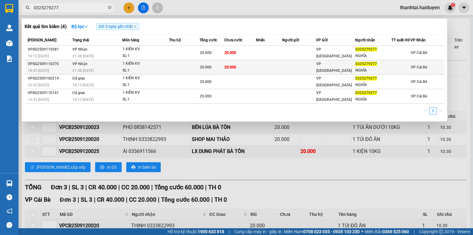
type input "0325279277"
click at [269, 70] on td at bounding box center [269, 67] width 26 height 14
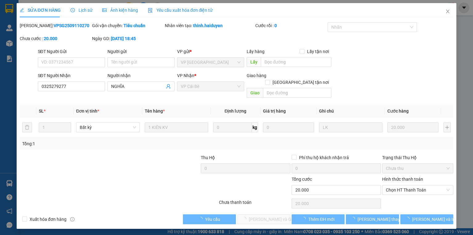
type input "0325279277"
type input "NGHĨA"
type input "20.000"
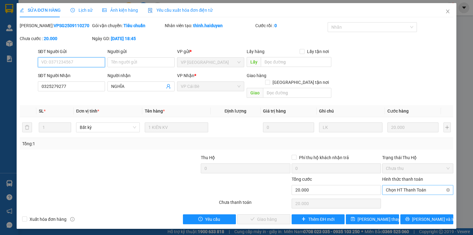
click at [403, 185] on span "Chọn HT Thanh Toán" at bounding box center [418, 189] width 64 height 9
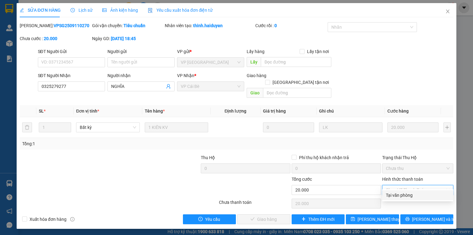
click at [399, 197] on div "Tại văn phòng" at bounding box center [418, 195] width 64 height 7
type input "0"
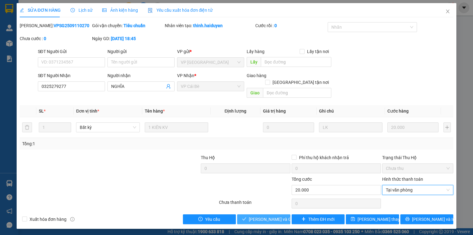
click at [279, 216] on span "[PERSON_NAME] và Giao hàng" at bounding box center [278, 219] width 59 height 7
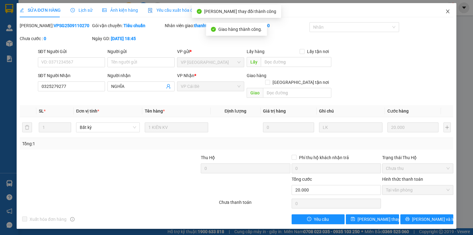
click at [447, 14] on icon "close" at bounding box center [447, 11] width 5 height 5
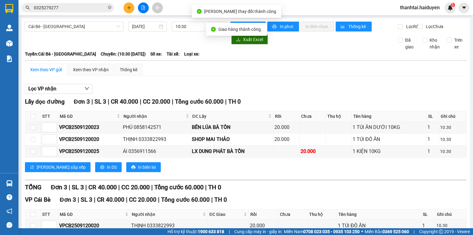
click at [86, 11] on input "0325279277" at bounding box center [70, 7] width 73 height 7
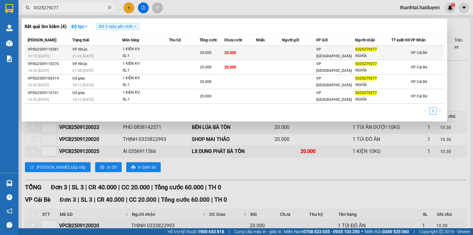
click at [152, 51] on div "1 KIÊN KV" at bounding box center [146, 49] width 46 height 7
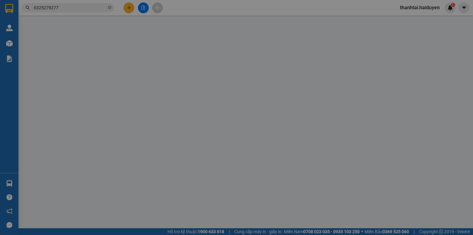
type input "0325279277"
type input "NGHĨA"
type input "20.000"
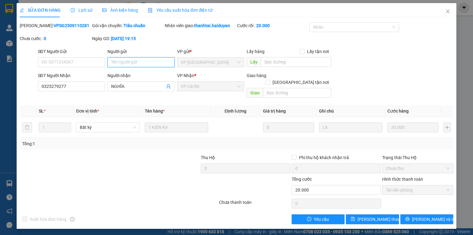
click at [136, 64] on input "Người gửi" at bounding box center [140, 62] width 67 height 10
type input "A PHONG NHẬN DÙM"
click at [392, 214] on button "[PERSON_NAME] thay đổi" at bounding box center [372, 219] width 53 height 10
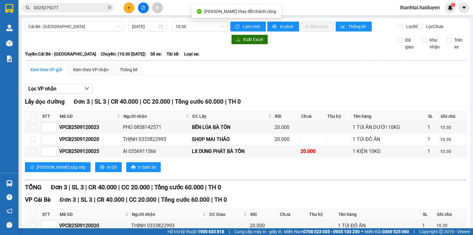
click at [83, 10] on input "0325279277" at bounding box center [70, 7] width 73 height 7
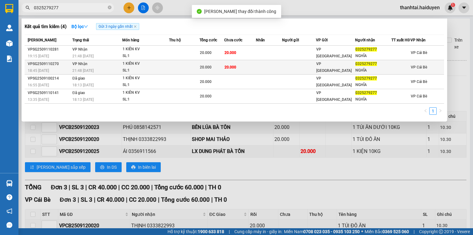
click at [162, 74] on div "SL: 1" at bounding box center [146, 70] width 46 height 7
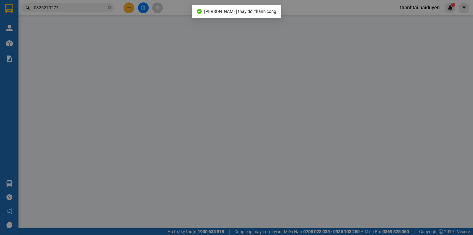
type input "0325279277"
type input "NGHĨA"
type input "20.000"
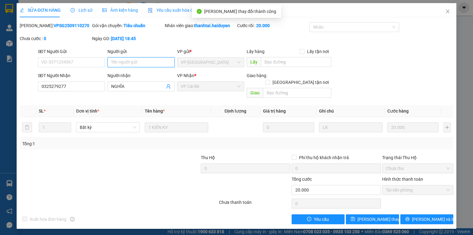
click at [127, 62] on input "Người gửi" at bounding box center [140, 62] width 67 height 10
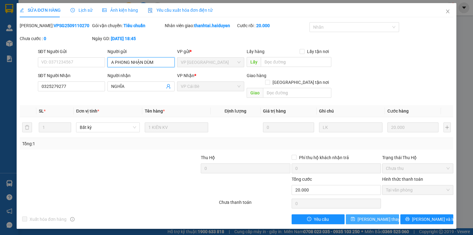
type input "A PHONG NHẬN DÙM"
click at [387, 216] on span "[PERSON_NAME] thay đổi" at bounding box center [382, 219] width 49 height 7
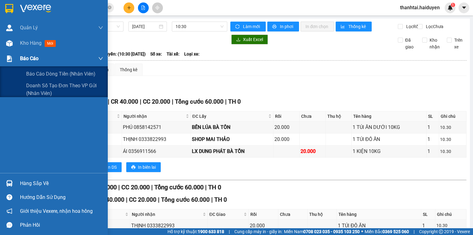
click at [8, 61] on img at bounding box center [9, 58] width 6 height 6
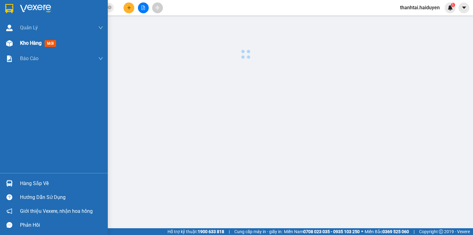
click at [19, 42] on div "Kho hàng mới" at bounding box center [54, 42] width 108 height 15
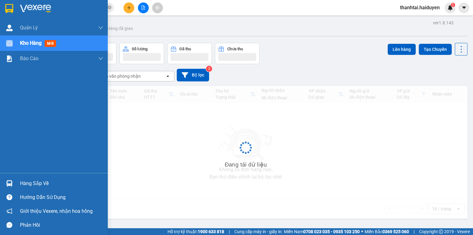
click at [19, 42] on div "Kho hàng mới" at bounding box center [54, 42] width 108 height 15
